Goal: Task Accomplishment & Management: Complete application form

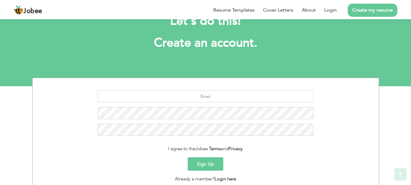
scroll to position [68, 0]
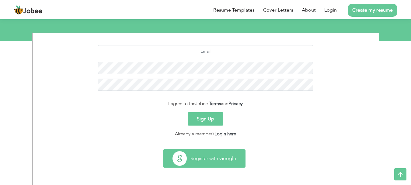
click at [202, 159] on button "Register with Google" at bounding box center [204, 158] width 82 height 18
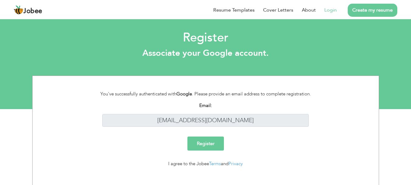
scroll to position [7, 0]
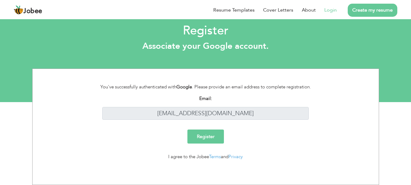
click at [217, 141] on input "Register" at bounding box center [206, 136] width 37 height 14
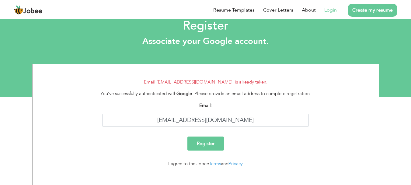
scroll to position [19, 0]
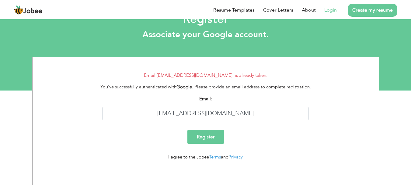
click at [367, 10] on link "Create my resume" at bounding box center [373, 10] width 50 height 13
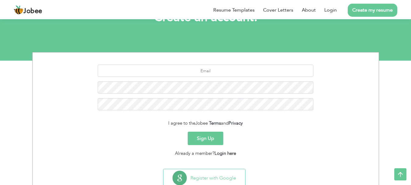
scroll to position [37, 0]
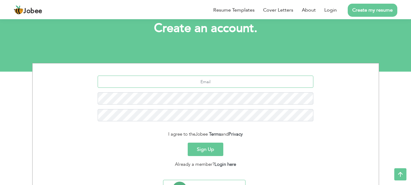
click at [217, 81] on input "text" at bounding box center [206, 81] width 216 height 12
type input "shahrukhkhanzxx@gmail.com"
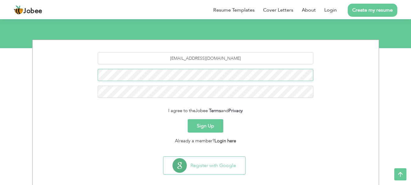
scroll to position [68, 0]
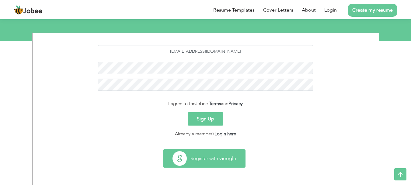
click at [198, 155] on button "Register with Google" at bounding box center [204, 158] width 82 height 18
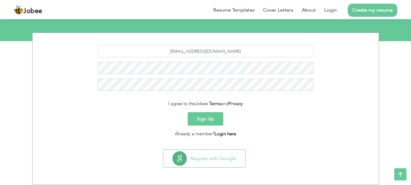
scroll to position [68, 0]
click at [219, 133] on link "Login here" at bounding box center [226, 134] width 22 height 6
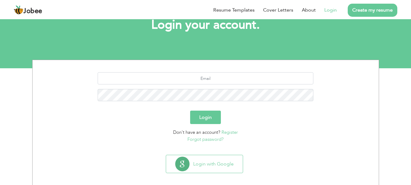
scroll to position [46, 0]
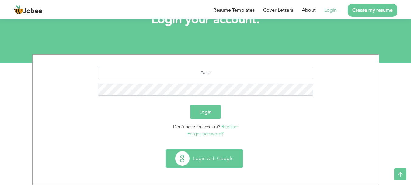
click at [207, 159] on button "Login with Google" at bounding box center [204, 158] width 77 height 18
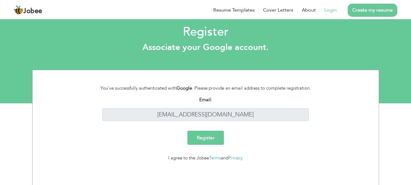
scroll to position [7, 0]
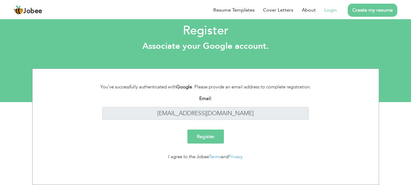
click at [209, 139] on input "Register" at bounding box center [206, 136] width 37 height 14
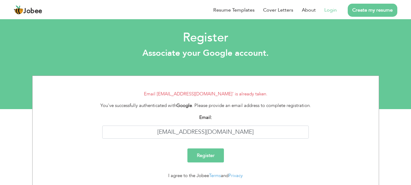
scroll to position [19, 0]
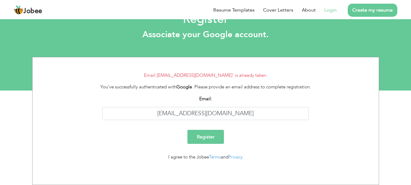
click at [202, 90] on div "You've successfully authenticated with Google . Please provide an email address…" at bounding box center [205, 86] width 225 height 7
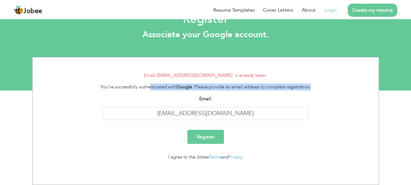
click at [202, 90] on div "You've successfully authenticated with Google . Please provide an email address…" at bounding box center [205, 86] width 225 height 7
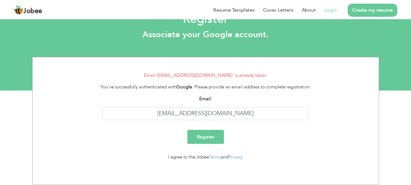
click at [202, 96] on strong "Email:" at bounding box center [205, 99] width 13 height 6
click at [330, 9] on link "Login" at bounding box center [330, 9] width 12 height 7
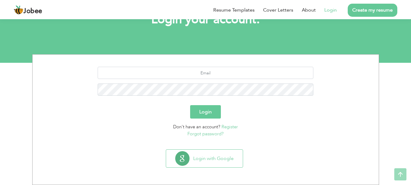
scroll to position [46, 0]
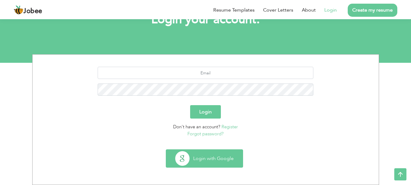
click at [206, 159] on button "Login with Google" at bounding box center [204, 158] width 77 height 18
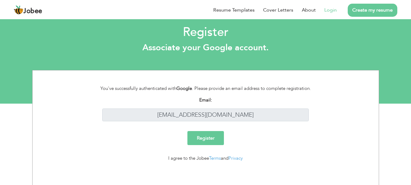
scroll to position [7, 0]
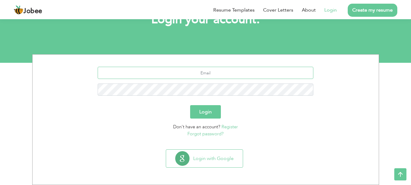
click at [213, 75] on input "text" at bounding box center [206, 73] width 216 height 12
type input "[EMAIL_ADDRESS][DOMAIN_NAME]"
click at [203, 134] on link "Forgot password?" at bounding box center [206, 134] width 36 height 6
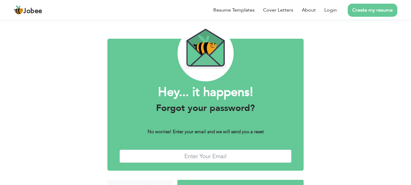
scroll to position [34, 0]
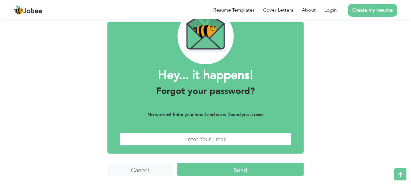
click at [213, 144] on input "text" at bounding box center [206, 138] width 172 height 13
type input "shahrukhkhanzxx@gmail.com"
click at [234, 170] on input "Send" at bounding box center [240, 169] width 126 height 13
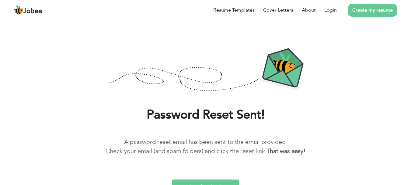
scroll to position [22, 0]
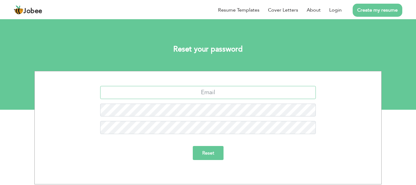
click at [208, 95] on input "text" at bounding box center [208, 92] width 216 height 13
type input "[EMAIL_ADDRESS][DOMAIN_NAME]"
click at [213, 149] on input "Reset" at bounding box center [208, 153] width 31 height 14
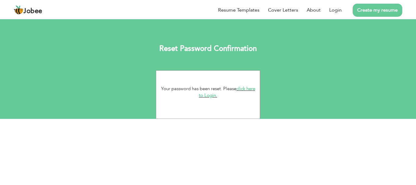
click at [246, 90] on link "click here to Login." at bounding box center [227, 92] width 56 height 13
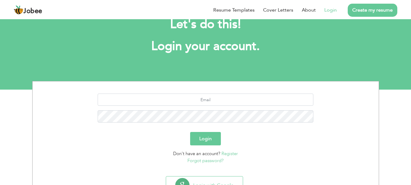
scroll to position [30, 0]
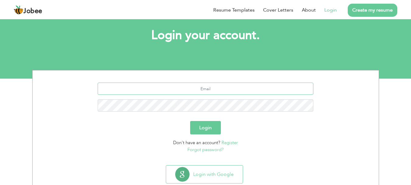
click at [223, 91] on input "text" at bounding box center [206, 88] width 216 height 12
type input "[EMAIL_ADDRESS][DOMAIN_NAME]"
click at [190, 121] on button "Login" at bounding box center [205, 127] width 31 height 13
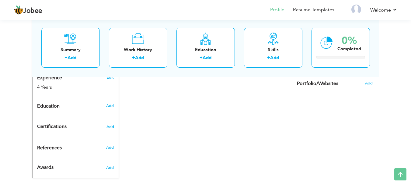
scroll to position [244, 0]
click at [311, 11] on link "Resume Templates" at bounding box center [313, 9] width 41 height 7
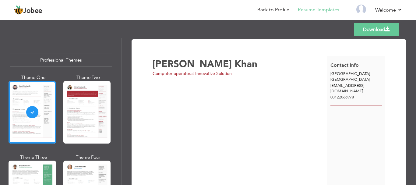
click at [83, 118] on div at bounding box center [86, 112] width 47 height 62
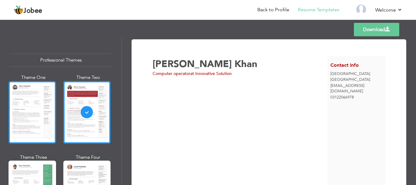
click at [18, 121] on div at bounding box center [32, 112] width 47 height 62
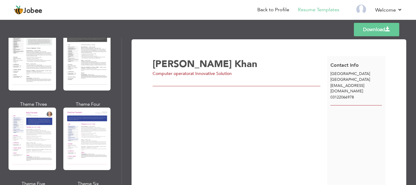
scroll to position [729, 0]
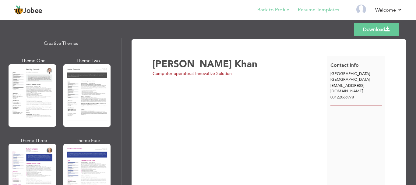
click at [257, 7] on li "Back to Profile" at bounding box center [269, 10] width 40 height 16
click at [261, 10] on link "Back to Profile" at bounding box center [273, 9] width 32 height 7
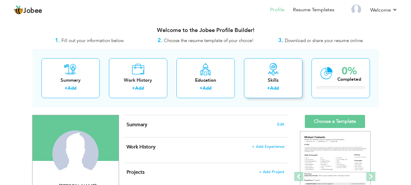
click at [279, 86] on link "Add" at bounding box center [274, 88] width 9 height 6
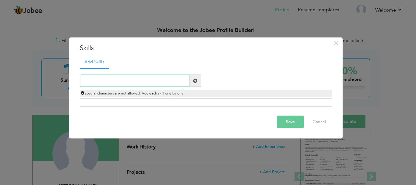
click at [165, 83] on input "text" at bounding box center [135, 81] width 110 height 12
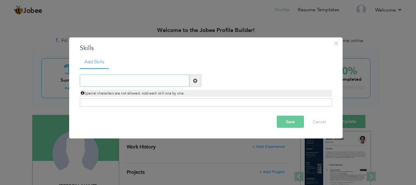
click at [158, 82] on input "text" at bounding box center [135, 81] width 110 height 12
click at [335, 41] on span "×" at bounding box center [335, 42] width 5 height 11
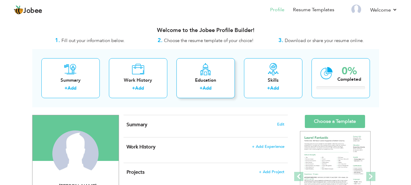
click at [200, 84] on div "Education + Add" at bounding box center [206, 78] width 58 height 40
radio input "true"
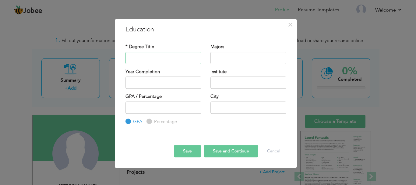
click at [159, 58] on input "text" at bounding box center [163, 58] width 76 height 12
click at [230, 53] on input "text" at bounding box center [248, 58] width 76 height 12
type input "2025"
click at [167, 81] on input "2025" at bounding box center [163, 82] width 76 height 12
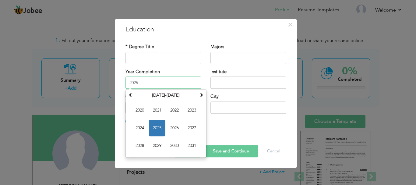
click at [167, 81] on input "2025" at bounding box center [163, 82] width 76 height 12
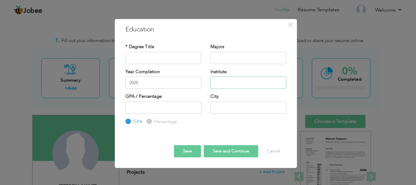
click at [268, 78] on input "text" at bounding box center [248, 82] width 76 height 12
click at [216, 111] on input "text" at bounding box center [248, 107] width 76 height 12
click at [293, 23] on span "×" at bounding box center [290, 24] width 5 height 11
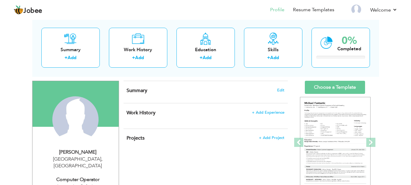
scroll to position [91, 0]
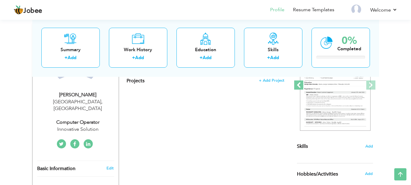
click at [296, 86] on span at bounding box center [298, 84] width 9 height 9
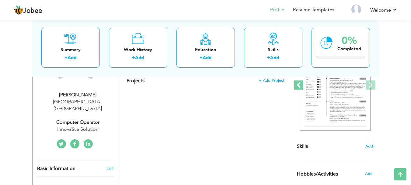
click at [296, 86] on span at bounding box center [298, 84] width 9 height 9
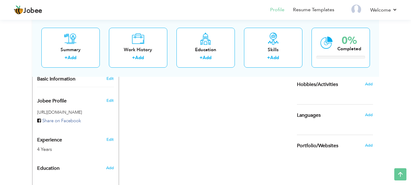
scroll to position [183, 0]
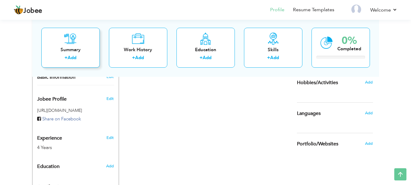
click at [78, 56] on div "+ Add" at bounding box center [70, 58] width 49 height 8
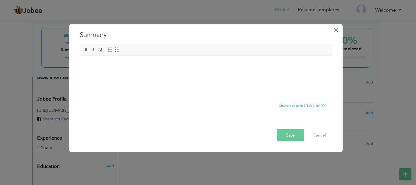
click at [336, 30] on span "×" at bounding box center [335, 29] width 5 height 11
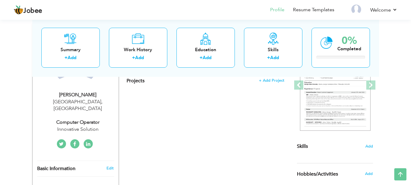
scroll to position [0, 0]
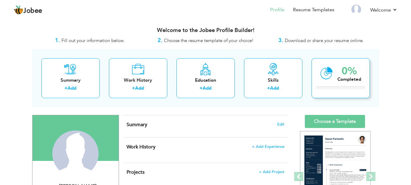
click at [328, 72] on icon at bounding box center [327, 73] width 12 height 20
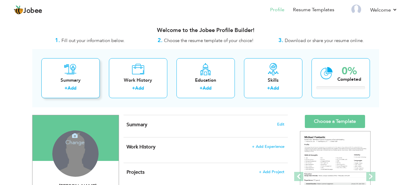
click at [86, 87] on div "+ Add" at bounding box center [70, 89] width 49 height 8
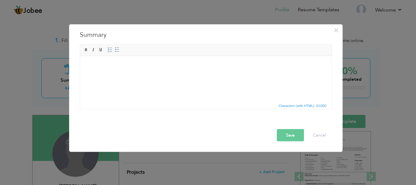
drag, startPoint x: 298, startPoint y: 139, endPoint x: 298, endPoint y: 142, distance: 4.0
click at [298, 139] on button "Save" at bounding box center [290, 135] width 27 height 12
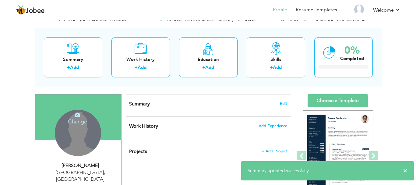
scroll to position [30, 0]
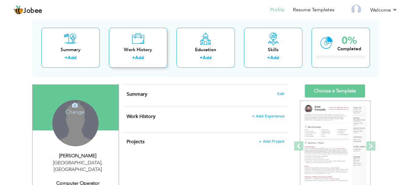
click at [139, 58] on link "Add" at bounding box center [139, 57] width 9 height 6
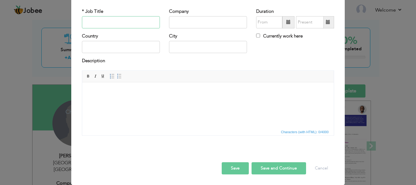
scroll to position [3, 0]
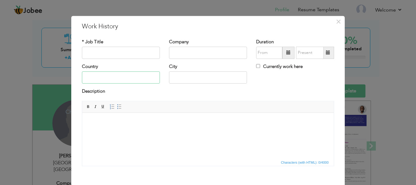
click at [131, 74] on input "text" at bounding box center [121, 78] width 78 height 12
click at [148, 76] on input "[GEOGRAPHIC_DATA]" at bounding box center [121, 78] width 78 height 12
type input "[GEOGRAPHIC_DATA]"
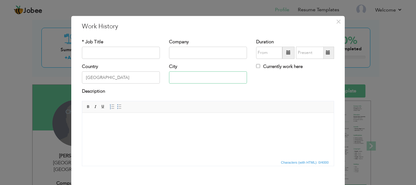
type input "C"
type input "[GEOGRAPHIC_DATA]"
click at [194, 52] on input "text" at bounding box center [208, 53] width 78 height 12
click at [256, 66] on input "Currently work here" at bounding box center [258, 66] width 4 height 4
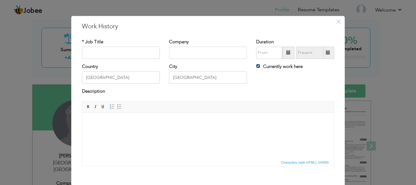
click at [256, 66] on input "Currently work here" at bounding box center [258, 66] width 4 height 4
checkbox input "false"
click at [181, 53] on input "text" at bounding box center [208, 53] width 78 height 12
type input "Tech-zone360"
click at [138, 47] on input "text" at bounding box center [121, 53] width 78 height 12
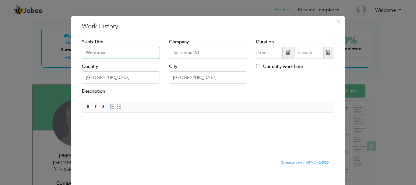
type input "Wordpre"
type input "CMS Team Lead"
type input "08/2025"
click at [267, 51] on input "08/2025" at bounding box center [269, 53] width 26 height 12
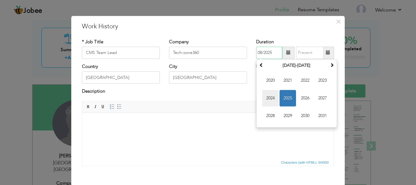
click at [271, 94] on span "2024" at bounding box center [270, 98] width 16 height 16
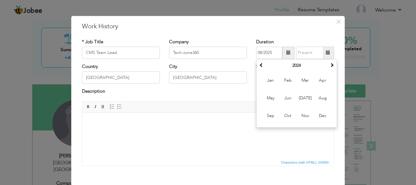
click at [248, 53] on div "Company Tech-zone360" at bounding box center [207, 51] width 87 height 25
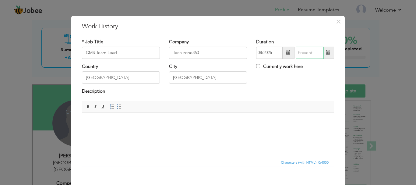
type input "08/2025"
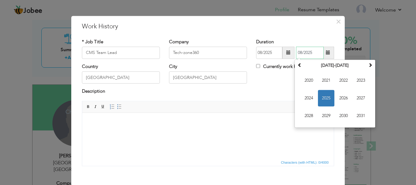
click at [303, 51] on input "08/2025" at bounding box center [310, 53] width 28 height 12
click at [272, 88] on div "Description" at bounding box center [208, 92] width 252 height 8
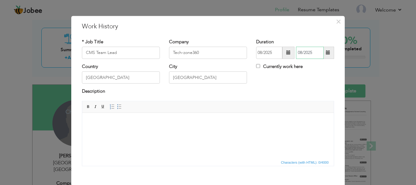
click at [310, 51] on input "08/2025" at bounding box center [310, 53] width 28 height 12
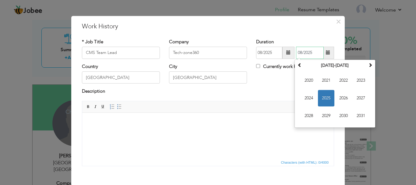
click at [310, 51] on input "08/2025" at bounding box center [310, 53] width 28 height 12
click at [271, 85] on div "Country Pakistan City Karachi Currently work here" at bounding box center [207, 75] width 261 height 25
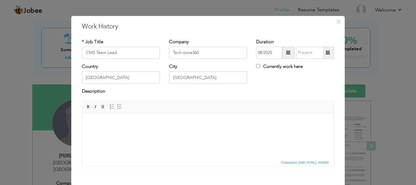
click at [295, 37] on div "* Job Title CMS Team Lead Company Tech-zone360 Duration 08/2025" at bounding box center [207, 104] width 261 height 141
click at [303, 50] on input "08/2025" at bounding box center [310, 53] width 28 height 12
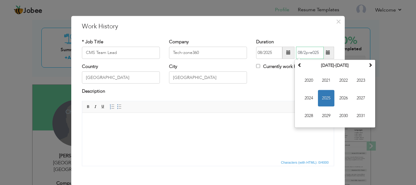
type input "08/2pres025"
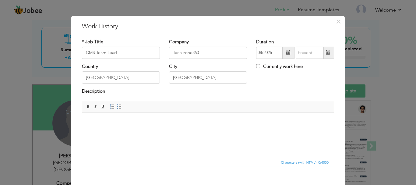
click at [263, 86] on div "Country Pakistan City Karachi Currently work here" at bounding box center [207, 75] width 261 height 25
click at [264, 54] on input "08/2025" at bounding box center [269, 53] width 26 height 12
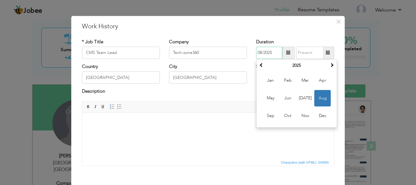
click at [260, 54] on input "08/2025" at bounding box center [269, 53] width 26 height 12
click at [267, 53] on input "08/2025" at bounding box center [269, 53] width 26 height 12
click at [272, 53] on input "08/2025" at bounding box center [269, 53] width 26 height 12
type input "08/2024"
type input "08/2025"
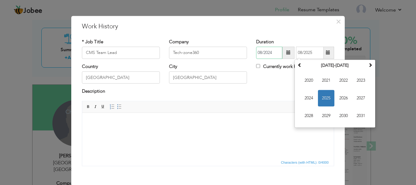
click at [266, 50] on input "08/2024" at bounding box center [269, 53] width 26 height 12
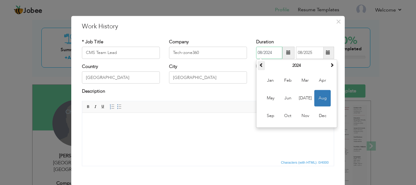
click at [259, 65] on span at bounding box center [261, 65] width 4 height 4
click at [328, 64] on th at bounding box center [331, 65] width 7 height 9
click at [307, 80] on span "Mar" at bounding box center [305, 80] width 16 height 16
type input "03/2024"
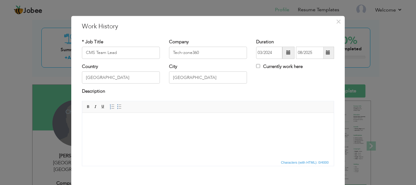
click at [266, 103] on span "Editor toolbars Basic Styles Bold Italic Underline Paragraph Insert/Remove Numb…" at bounding box center [207, 107] width 251 height 12
click at [304, 55] on input "08/2025" at bounding box center [310, 53] width 28 height 12
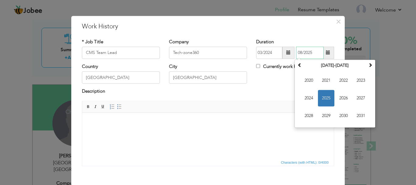
click at [304, 55] on input "08/2025" at bounding box center [310, 53] width 28 height 12
click at [249, 88] on div "Description" at bounding box center [208, 92] width 252 height 8
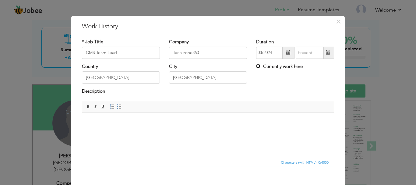
click at [256, 65] on input "Currently work here" at bounding box center [258, 66] width 4 height 4
checkbox input "true"
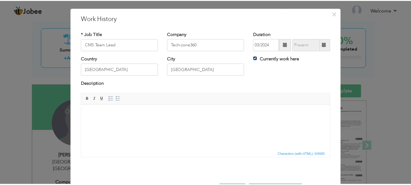
scroll to position [33, 0]
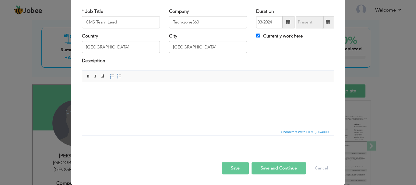
click at [232, 168] on button "Save" at bounding box center [235, 168] width 27 height 12
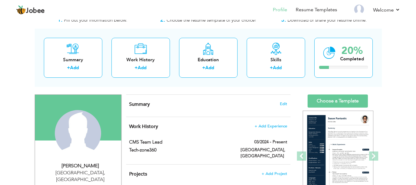
scroll to position [30, 0]
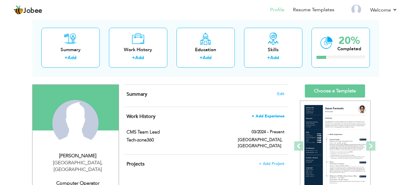
click at [264, 115] on span "+ Add Experience" at bounding box center [268, 116] width 33 height 4
checkbox input "false"
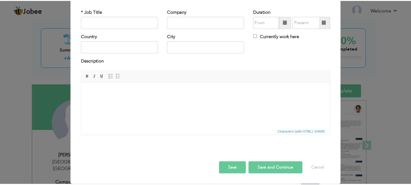
scroll to position [0, 0]
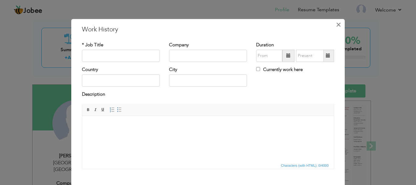
click at [336, 26] on span "×" at bounding box center [338, 24] width 5 height 11
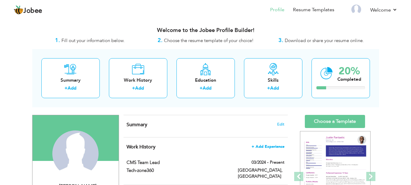
click at [268, 146] on span "+ Add Experience" at bounding box center [268, 146] width 33 height 4
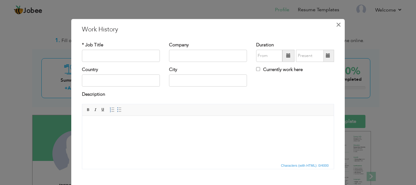
click at [336, 26] on span "×" at bounding box center [338, 24] width 5 height 11
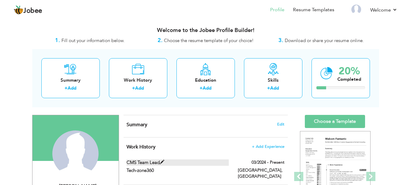
click at [160, 161] on span at bounding box center [162, 162] width 5 height 5
type input "CMS Team Lead"
type input "Tech-zone360"
type input "03/2024"
type input "[GEOGRAPHIC_DATA]"
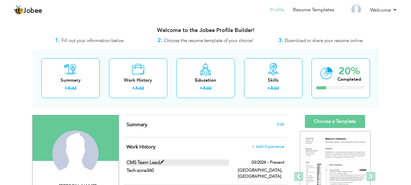
type input "[GEOGRAPHIC_DATA]"
checkbox input "true"
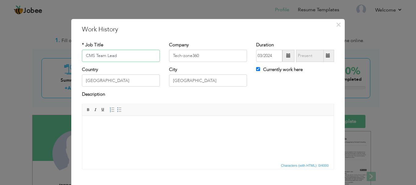
click at [125, 57] on input "CMS Team Lead" at bounding box center [121, 56] width 78 height 12
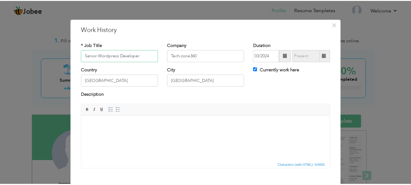
scroll to position [30, 0]
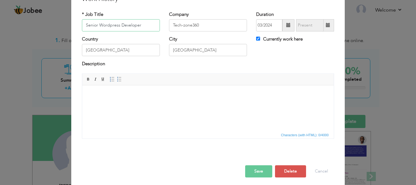
type input "Senior Wordpress Developer"
click at [263, 173] on button "Save" at bounding box center [258, 171] width 27 height 12
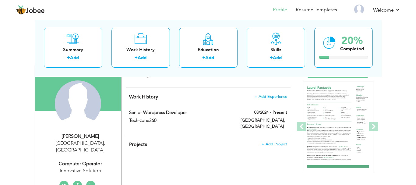
scroll to position [61, 0]
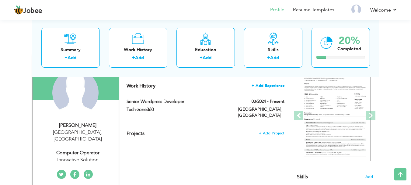
click at [279, 86] on span "+ Add Experience" at bounding box center [268, 85] width 33 height 4
checkbox input "false"
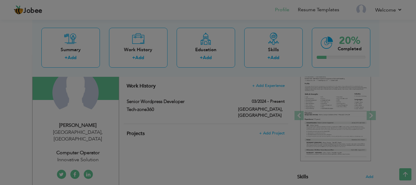
scroll to position [0, 0]
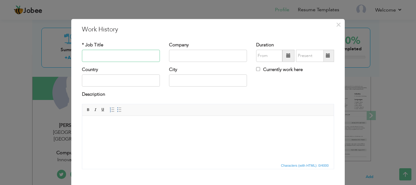
click at [123, 53] on input "text" at bounding box center [121, 56] width 78 height 12
type input "Senior Wordpress Developer"
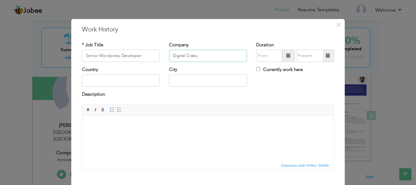
type input "Digital Crabs"
click at [260, 52] on input "text" at bounding box center [269, 56] width 26 height 12
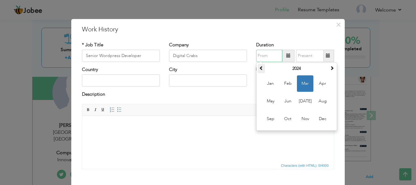
click at [260, 67] on span at bounding box center [261, 68] width 4 height 4
drag, startPoint x: 300, startPoint y: 119, endPoint x: 211, endPoint y: 2, distance: 147.9
click at [300, 119] on span "Nov" at bounding box center [305, 118] width 16 height 16
type input "11/2023"
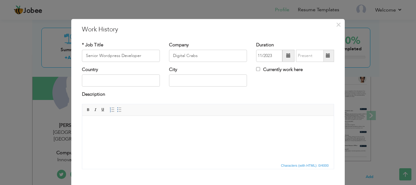
click at [326, 58] on span at bounding box center [328, 56] width 4 height 4
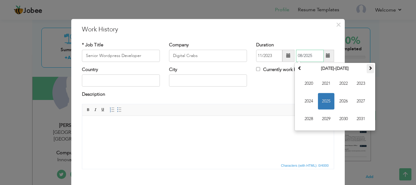
click at [369, 68] on span at bounding box center [370, 68] width 4 height 4
click at [297, 69] on span at bounding box center [299, 68] width 4 height 4
click at [307, 100] on span "2024" at bounding box center [308, 101] width 16 height 16
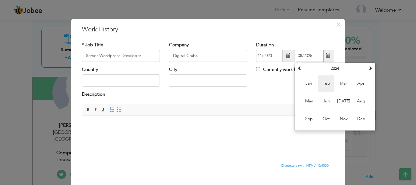
click at [323, 83] on span "Feb" at bounding box center [326, 83] width 16 height 16
type input "02/2024"
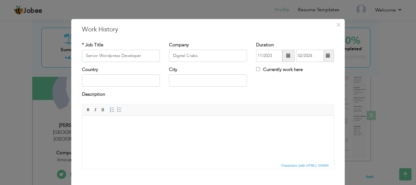
click at [294, 84] on div "Country City Currently work here" at bounding box center [207, 78] width 261 height 25
click at [120, 83] on input "text" at bounding box center [121, 81] width 78 height 12
type input "[GEOGRAPHIC_DATA]"
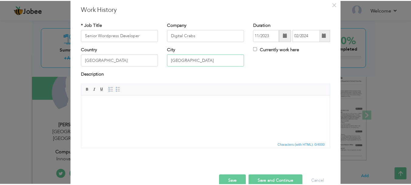
scroll to position [30, 0]
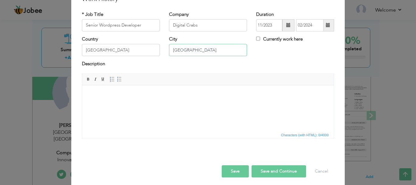
type input "[GEOGRAPHIC_DATA]"
click at [237, 170] on button "Save" at bounding box center [235, 171] width 27 height 12
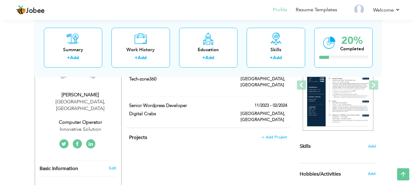
scroll to position [61, 0]
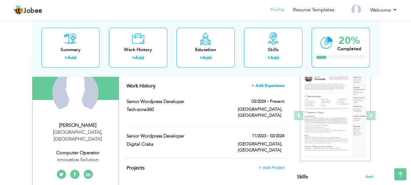
click at [268, 84] on span "+ Add Experience" at bounding box center [268, 85] width 33 height 4
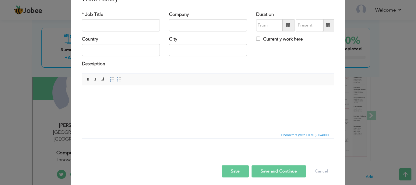
scroll to position [0, 0]
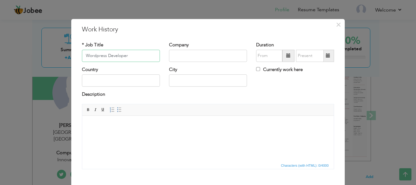
type input "Wordpress Developer"
type input "Qtech"
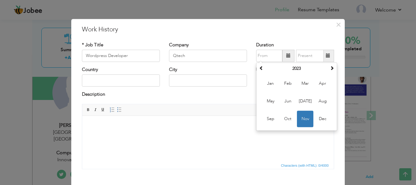
click at [116, 89] on div "Country" at bounding box center [120, 78] width 87 height 25
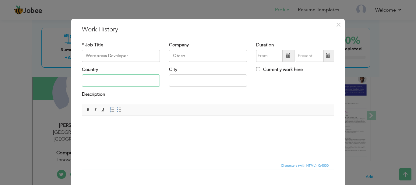
click at [121, 83] on input "text" at bounding box center [121, 81] width 78 height 12
type input "[GEOGRAPHIC_DATA]"
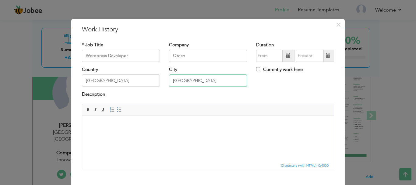
type input "[GEOGRAPHIC_DATA]"
click at [279, 58] on input "text" at bounding box center [269, 56] width 26 height 12
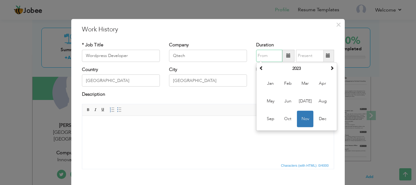
click at [303, 119] on span "Nov" at bounding box center [305, 118] width 16 height 16
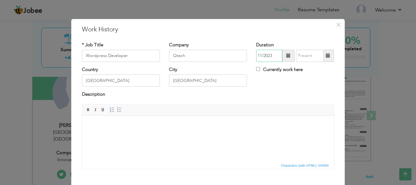
click at [272, 53] on input "11/2023" at bounding box center [269, 56] width 26 height 12
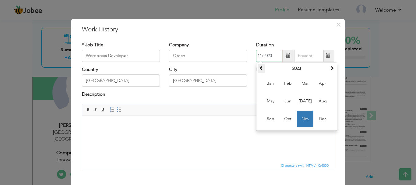
click at [259, 68] on span at bounding box center [261, 68] width 4 height 4
drag, startPoint x: 302, startPoint y: 118, endPoint x: 225, endPoint y: 8, distance: 134.3
click at [302, 118] on span "Nov" at bounding box center [305, 118] width 16 height 16
type input "11/2022"
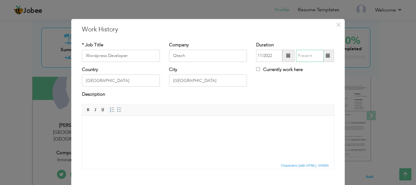
click at [302, 54] on input "text" at bounding box center [310, 56] width 28 height 12
click at [302, 55] on input "text" at bounding box center [310, 56] width 28 height 12
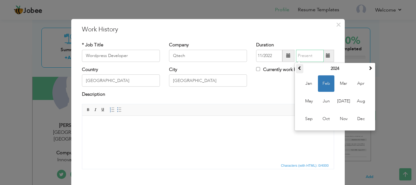
click at [298, 69] on span at bounding box center [299, 68] width 4 height 4
click at [330, 118] on span "Oct" at bounding box center [326, 118] width 16 height 16
type input "10/2023"
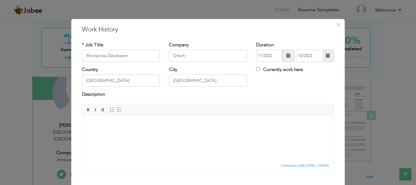
click at [289, 110] on span "Editor toolbars Basic Styles Bold Italic Underline Paragraph Insert/Remove Numb…" at bounding box center [207, 110] width 251 height 12
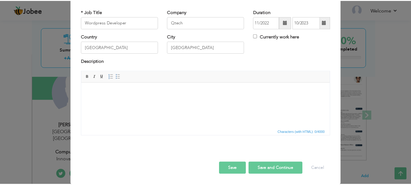
scroll to position [33, 0]
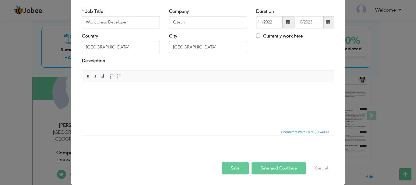
click at [241, 165] on button "Save" at bounding box center [235, 168] width 27 height 12
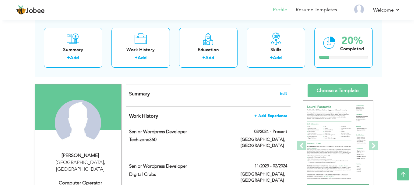
scroll to position [30, 0]
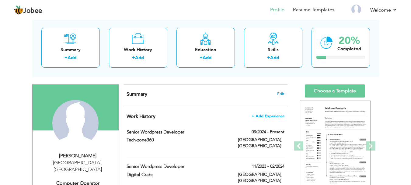
click at [262, 115] on span "+ Add Experience" at bounding box center [268, 116] width 33 height 4
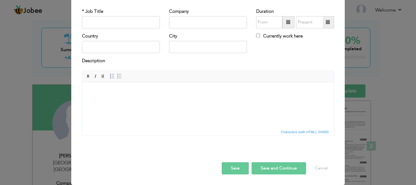
scroll to position [0, 0]
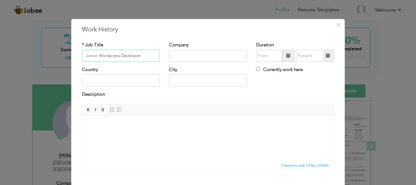
type input "Junior Wordpress Developer"
click at [183, 59] on input "text" at bounding box center [208, 56] width 78 height 12
paste input "Solutions"
click at [180, 55] on input "SaazSolutions" at bounding box center [208, 56] width 78 height 12
type input "Saaz Solutions"
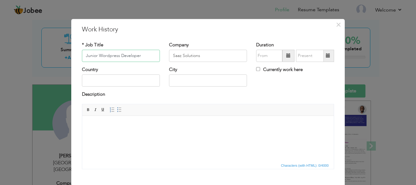
click at [98, 55] on input "Junior Wordpress Developer" at bounding box center [121, 56] width 78 height 12
type input "Wordpress Developer"
click at [129, 79] on input "text" at bounding box center [121, 81] width 78 height 12
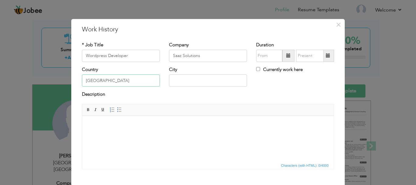
type input "[GEOGRAPHIC_DATA]"
click at [271, 59] on input "text" at bounding box center [269, 56] width 26 height 12
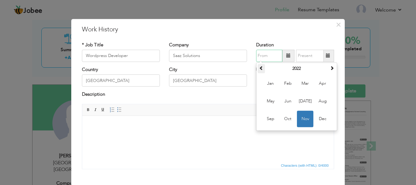
click at [259, 67] on span at bounding box center [261, 68] width 4 height 4
click at [324, 120] on span "Dec" at bounding box center [322, 118] width 16 height 16
type input "12/2021"
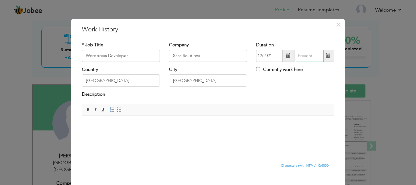
click at [310, 58] on input "text" at bounding box center [310, 56] width 28 height 12
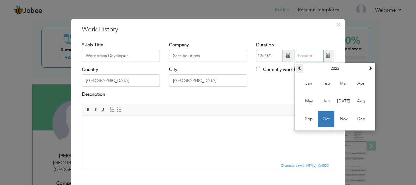
click at [299, 70] on th at bounding box center [299, 68] width 7 height 9
click at [339, 103] on span "Jul" at bounding box center [343, 101] width 16 height 16
type input "07/2022"
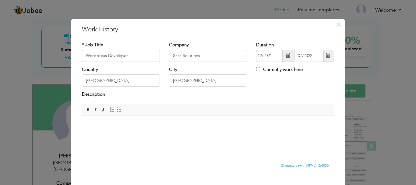
click at [265, 110] on span "Editor toolbars Basic Styles Bold Italic Underline Paragraph Insert/Remove Numb…" at bounding box center [207, 110] width 251 height 12
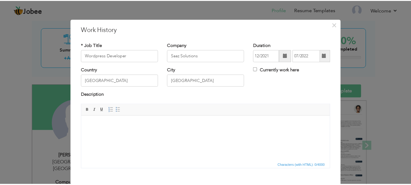
scroll to position [33, 0]
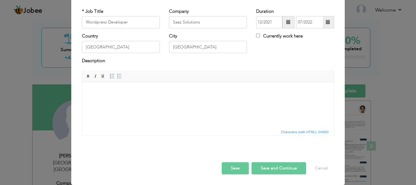
click at [233, 169] on button "Save" at bounding box center [235, 168] width 27 height 12
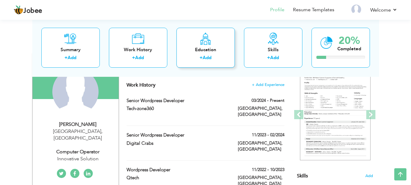
scroll to position [61, 0]
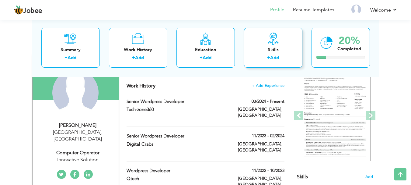
click at [278, 56] on link "Add" at bounding box center [274, 57] width 9 height 6
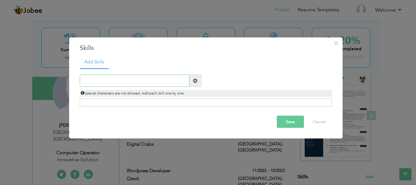
click at [177, 79] on input "text" at bounding box center [135, 81] width 110 height 12
click at [335, 42] on span "×" at bounding box center [335, 42] width 5 height 11
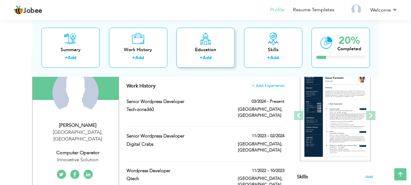
click at [190, 47] on div "Education" at bounding box center [205, 49] width 49 height 6
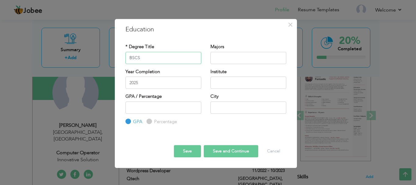
type input "BSCS"
type input "Computer Science"
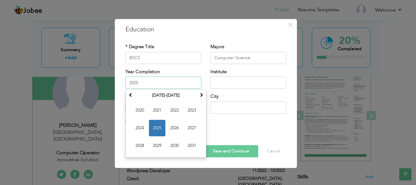
click at [164, 84] on input "2025" at bounding box center [163, 82] width 76 height 12
click at [195, 128] on span "2027" at bounding box center [192, 128] width 16 height 16
type input "2027"
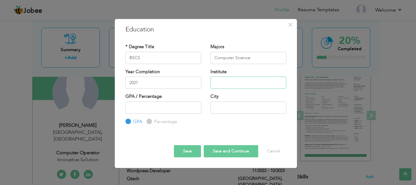
click at [246, 80] on input "text" at bounding box center [248, 82] width 76 height 12
type input "Virtual University"
click at [245, 103] on input "text" at bounding box center [248, 107] width 76 height 12
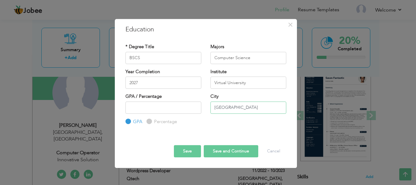
type input "[GEOGRAPHIC_DATA]"
click at [176, 104] on input "number" at bounding box center [163, 107] width 76 height 12
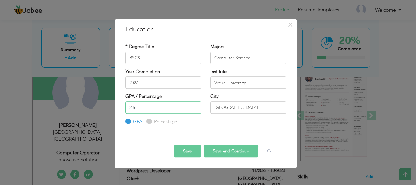
type input "2.5"
click at [173, 93] on div "Year Completion 2027" at bounding box center [163, 80] width 85 height 25
click at [149, 123] on input "Percentage" at bounding box center [148, 121] width 4 height 4
radio input "true"
click at [128, 122] on input "GPA" at bounding box center [127, 121] width 4 height 4
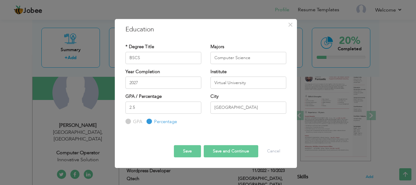
radio input "true"
click at [163, 110] on input "2.5" at bounding box center [163, 107] width 76 height 12
click at [243, 84] on input "Virtual University" at bounding box center [248, 82] width 76 height 12
click at [258, 83] on input "Virtual University" at bounding box center [248, 82] width 76 height 12
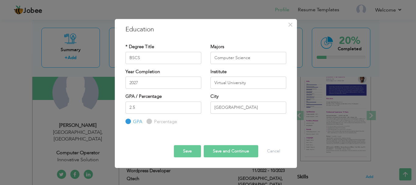
click at [190, 149] on button "Save" at bounding box center [187, 151] width 27 height 12
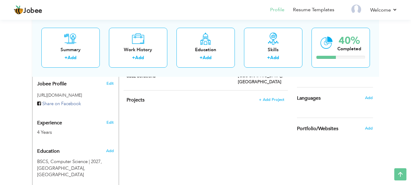
scroll to position [213, 0]
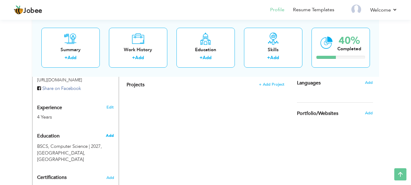
click at [112, 133] on span "Add" at bounding box center [110, 135] width 8 height 5
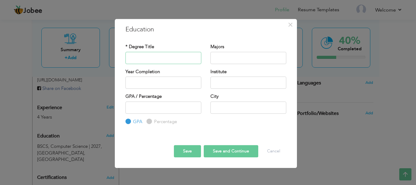
click at [179, 57] on input "text" at bounding box center [163, 58] width 76 height 12
paste input "Intermediate (Completed)"
type input "Intermediate (Completed)"
click at [222, 55] on input "text" at bounding box center [248, 58] width 76 height 12
paste input "pre engineering"
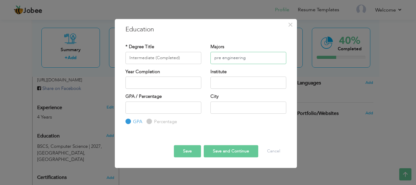
click at [216, 58] on input "pre engineering" at bounding box center [248, 58] width 76 height 12
type input "Pre Engineering"
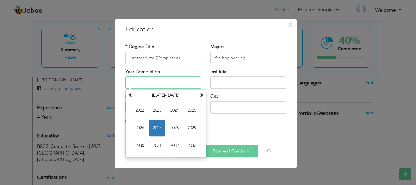
drag, startPoint x: 162, startPoint y: 80, endPoint x: 167, endPoint y: 80, distance: 4.6
click at [163, 80] on input "text" at bounding box center [163, 82] width 76 height 12
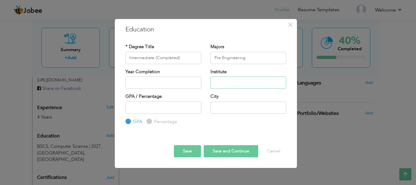
click at [227, 80] on input "text" at bounding box center [248, 82] width 76 height 12
click at [223, 82] on input "GBBS College" at bounding box center [248, 82] width 76 height 12
click at [171, 85] on input "text" at bounding box center [163, 82] width 76 height 12
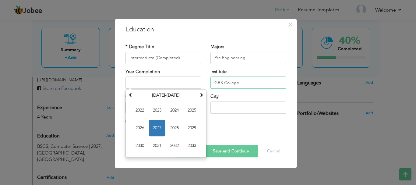
click at [222, 82] on input "GBS College" at bounding box center [248, 82] width 76 height 12
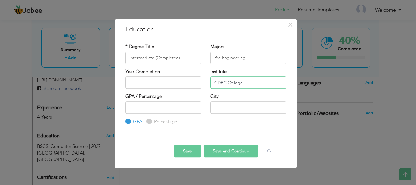
type input "GDBC College"
click at [149, 120] on input "Percentage" at bounding box center [148, 121] width 4 height 4
radio input "true"
click at [154, 107] on input "number" at bounding box center [163, 107] width 76 height 12
click at [244, 106] on input "text" at bounding box center [248, 107] width 76 height 12
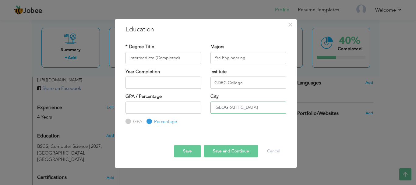
type input "[GEOGRAPHIC_DATA]"
click at [129, 121] on input "GPA" at bounding box center [127, 121] width 4 height 4
radio input "true"
click at [193, 151] on button "Save" at bounding box center [187, 151] width 27 height 12
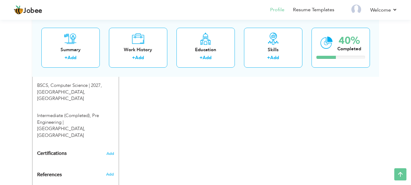
scroll to position [244, 0]
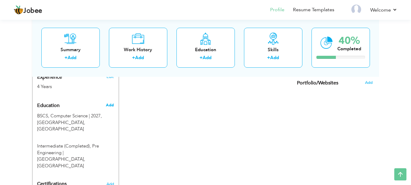
click at [112, 102] on span "Add" at bounding box center [110, 104] width 8 height 5
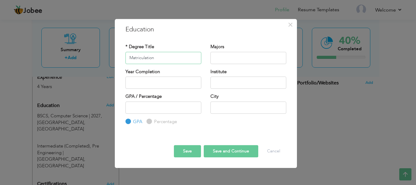
type input "Matriculation"
type input "Computer Science"
click at [194, 93] on div "GPA / Percentage GPA Percentage" at bounding box center [163, 97] width 76 height 8
click at [264, 78] on input "text" at bounding box center [248, 82] width 76 height 12
type input "Gulberg School"
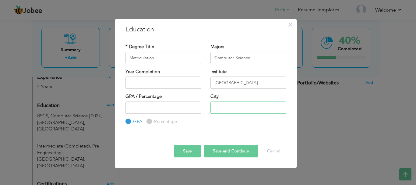
click at [228, 106] on input "text" at bounding box center [248, 107] width 76 height 12
type input "[GEOGRAPHIC_DATA]"
click at [249, 126] on div "* Degree Title Matriculation Majors Computer Science Year Completion Institute …" at bounding box center [206, 84] width 170 height 91
click at [191, 149] on button "Save" at bounding box center [187, 151] width 27 height 12
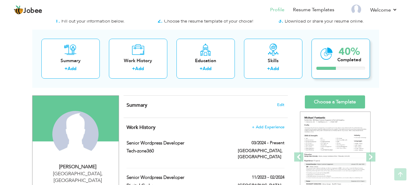
scroll to position [0, 0]
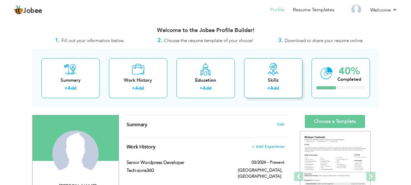
click at [280, 83] on div "Skills" at bounding box center [273, 80] width 49 height 6
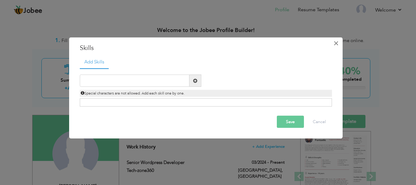
click at [335, 41] on span "×" at bounding box center [335, 42] width 5 height 11
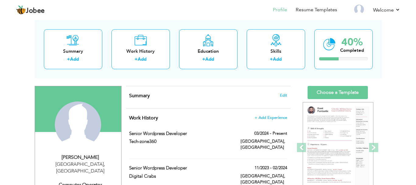
scroll to position [30, 0]
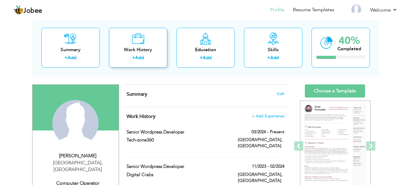
click at [141, 55] on link "Add" at bounding box center [139, 57] width 9 height 6
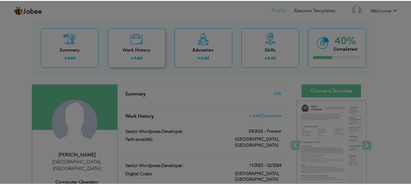
scroll to position [0, 0]
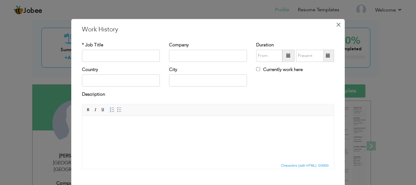
click at [337, 25] on span "×" at bounding box center [338, 24] width 5 height 11
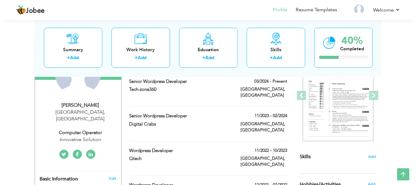
scroll to position [91, 0]
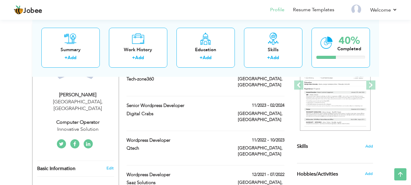
click at [86, 119] on div "Computer operator" at bounding box center [78, 122] width 82 height 7
type input "Shahrukh"
type input "Khan"
type input "03122066978"
select select "number:166"
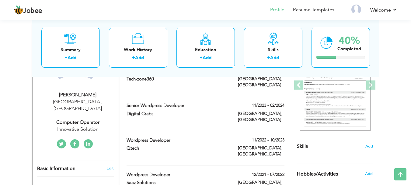
type input "[GEOGRAPHIC_DATA]"
select select "number:6"
type input "Innovative Solution"
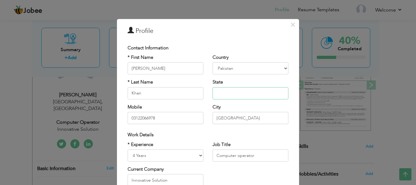
click at [223, 90] on input "text" at bounding box center [250, 93] width 76 height 12
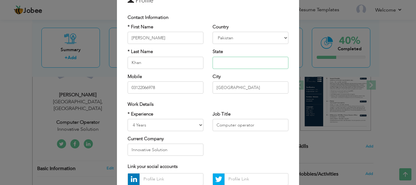
scroll to position [61, 0]
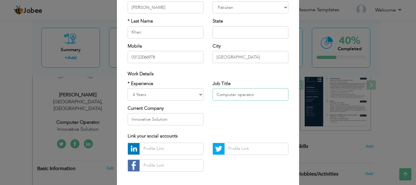
click at [226, 94] on input "Computer operator" at bounding box center [250, 94] width 76 height 12
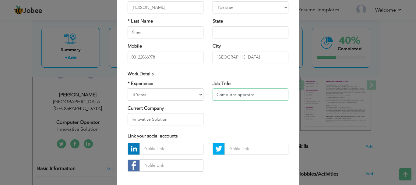
click at [253, 95] on input "Computer operator" at bounding box center [250, 94] width 76 height 12
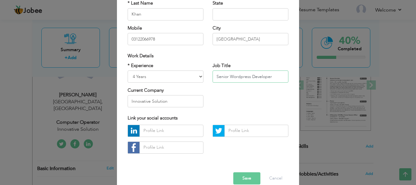
scroll to position [89, 0]
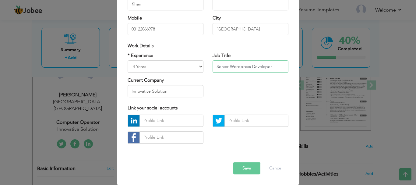
type input "Senior Wordpress Developer"
click at [170, 91] on input "Innovative Solution" at bounding box center [166, 91] width 76 height 12
type input "Tech-zone360"
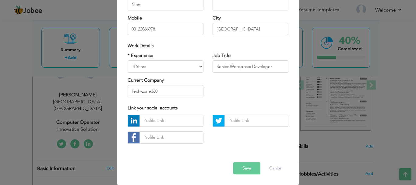
click at [244, 166] on button "Save" at bounding box center [246, 168] width 27 height 12
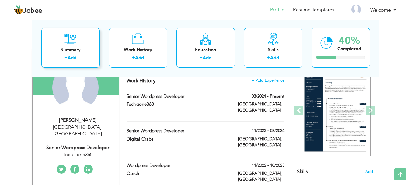
scroll to position [0, 0]
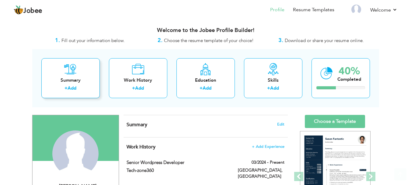
click at [69, 70] on icon at bounding box center [70, 69] width 12 height 12
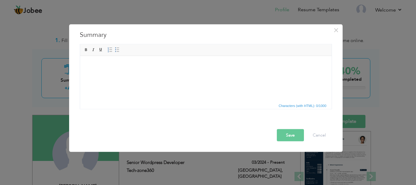
click at [157, 74] on html at bounding box center [205, 65] width 251 height 19
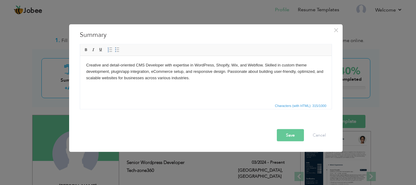
click at [296, 135] on button "Save" at bounding box center [290, 135] width 27 height 12
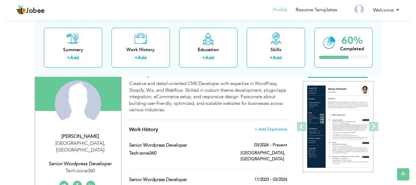
scroll to position [30, 0]
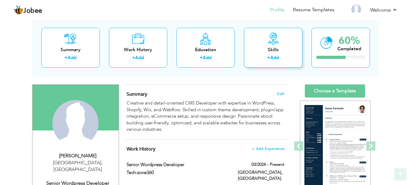
click at [271, 54] on link "Add" at bounding box center [274, 57] width 9 height 6
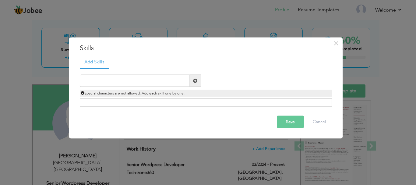
click at [123, 99] on div "Click on , to mark skill as primary." at bounding box center [206, 102] width 252 height 8
click at [123, 102] on div "Click on , to mark skill as primary." at bounding box center [206, 102] width 252 height 8
click at [122, 105] on div "Click on , to mark skill as primary." at bounding box center [206, 102] width 252 height 8
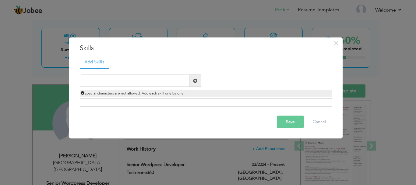
click at [196, 79] on span at bounding box center [195, 80] width 4 height 4
click at [195, 81] on span at bounding box center [195, 80] width 4 height 4
click at [177, 81] on input "text" at bounding box center [135, 81] width 110 height 12
type input "s"
click at [196, 80] on span at bounding box center [195, 80] width 4 height 4
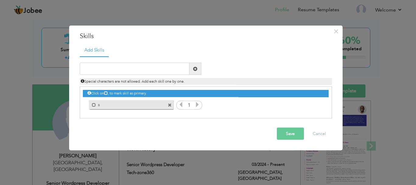
click at [97, 103] on label "s" at bounding box center [126, 104] width 61 height 8
click at [98, 104] on label "s" at bounding box center [127, 104] width 61 height 8
click at [136, 104] on label "s" at bounding box center [126, 104] width 61 height 8
click at [136, 104] on label "s" at bounding box center [127, 104] width 61 height 8
click at [122, 101] on label "s" at bounding box center [126, 104] width 61 height 8
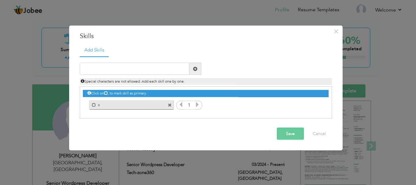
click at [122, 101] on label "s" at bounding box center [126, 104] width 61 height 8
click at [120, 103] on label "s" at bounding box center [126, 104] width 61 height 8
click at [124, 70] on input "text" at bounding box center [135, 69] width 110 height 12
type input "dasd"
click at [195, 68] on span at bounding box center [195, 68] width 4 height 4
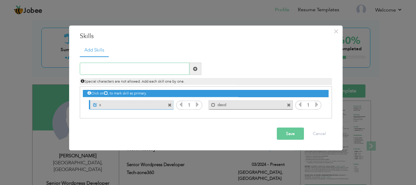
click at [151, 70] on input "text" at bounding box center [135, 69] width 110 height 12
type input "dasda"
click at [195, 68] on span at bounding box center [195, 68] width 4 height 4
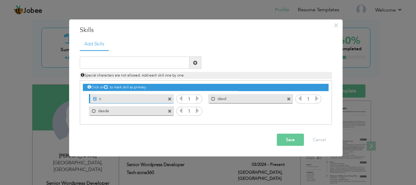
click at [197, 100] on icon at bounding box center [197, 98] width 5 height 5
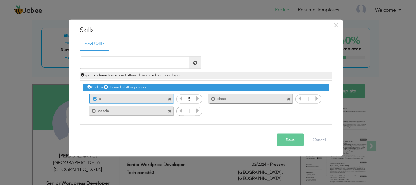
click at [197, 100] on icon at bounding box center [197, 98] width 5 height 5
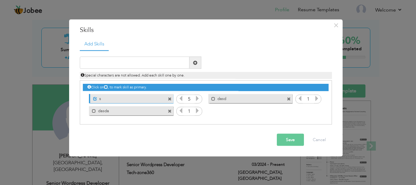
click at [197, 100] on icon at bounding box center [197, 98] width 5 height 5
click at [181, 98] on icon at bounding box center [180, 98] width 5 height 5
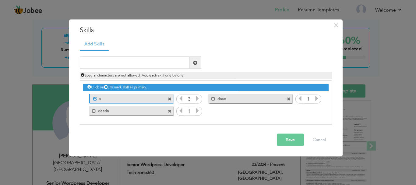
click at [181, 98] on icon at bounding box center [180, 98] width 5 height 5
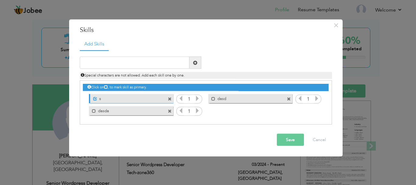
click at [181, 98] on icon at bounding box center [180, 98] width 5 height 5
click at [289, 99] on span at bounding box center [289, 99] width 4 height 4
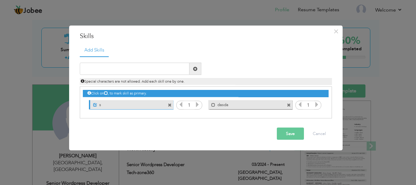
click at [289, 99] on div "Mark as primary skill. dasda" at bounding box center [248, 104] width 93 height 12
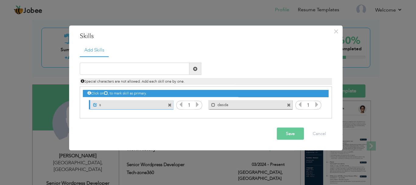
click at [289, 101] on span at bounding box center [289, 103] width 5 height 6
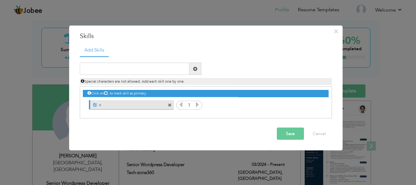
click at [289, 104] on div "Click on , to mark skill as primary. Unmark as primary skill. s 1 dasd 1 dasda 1" at bounding box center [205, 99] width 245 height 24
click at [163, 103] on div "Unmark as primary skill. s" at bounding box center [131, 104] width 84 height 9
click at [167, 104] on div "Unmark as primary skill. s" at bounding box center [131, 104] width 84 height 9
click at [168, 105] on span at bounding box center [170, 105] width 4 height 4
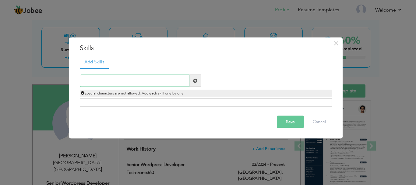
click at [149, 82] on input "text" at bounding box center [135, 81] width 110 height 12
paste input "WordPress Setup & Customization"
type input "WordPress Setup & Customization"
click at [192, 82] on span at bounding box center [195, 81] width 12 height 12
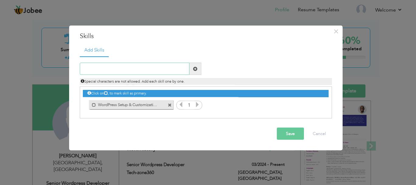
click at [164, 73] on input "text" at bounding box center [135, 69] width 110 height 12
paste input "Theme Development & Editing"
type input "Theme Customization"
click at [194, 66] on span at bounding box center [195, 69] width 12 height 12
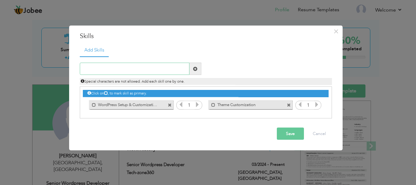
click at [149, 69] on input "text" at bounding box center [135, 69] width 110 height 12
paste input "Plugin Development & Customization"
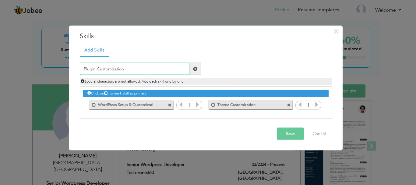
type input "Plugin Customization"
click at [195, 68] on span at bounding box center [195, 68] width 4 height 4
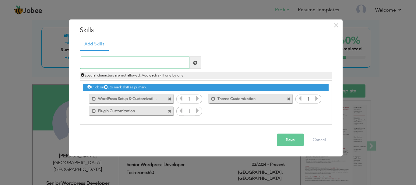
click at [128, 62] on input "text" at bounding box center [135, 63] width 110 height 12
paste input "WooCommerce (Products & Payments)"
type input "WooCommerce (Products & Payments)"
click at [195, 64] on span at bounding box center [195, 62] width 4 height 4
click at [137, 67] on input "text" at bounding box center [135, 63] width 110 height 12
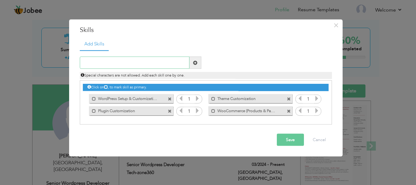
paste input "SEO & Speed Optimization"
type input "SEO & Speed Optimization"
click at [198, 62] on span at bounding box center [195, 63] width 12 height 12
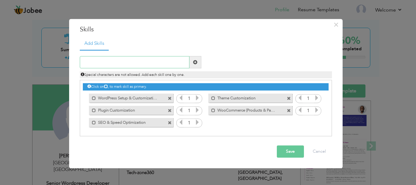
click at [150, 65] on input "text" at bounding box center [135, 62] width 110 height 12
paste input "Security & Backup Management"
type input "Security & Backup Management"
click at [195, 62] on span at bounding box center [195, 62] width 4 height 4
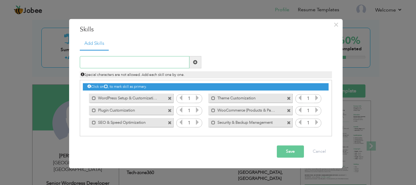
click at [157, 64] on input "text" at bounding box center [135, 62] width 110 height 12
paste input "cPanel & Hosting Management"
type input "cPanel & Hosting Management"
click at [203, 64] on div "cPanel & Hosting Management" at bounding box center [140, 62] width 131 height 12
click at [200, 64] on span at bounding box center [195, 62] width 12 height 12
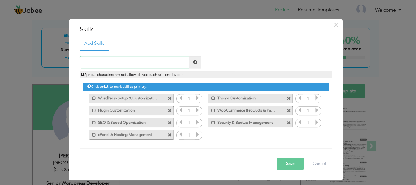
click at [121, 64] on input "text" at bounding box center [135, 62] width 110 height 12
paste input "Shopify (Theme customization, Apps integration, St"
type input "Shopify (Theme customization, Apps integration, St"
click at [192, 63] on span at bounding box center [195, 62] width 12 height 12
click at [156, 61] on input "text" at bounding box center [135, 62] width 110 height 12
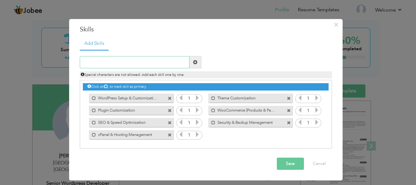
paste input "Shopify (Theme customization, Apps integration, St"
type input "Shopify (Theme customization, Apps integration, St"
click at [197, 63] on span at bounding box center [195, 62] width 4 height 4
click at [156, 63] on input "text" at bounding box center [135, 62] width 110 height 12
paste input "Shopify (Theme customization, Apps integration, St"
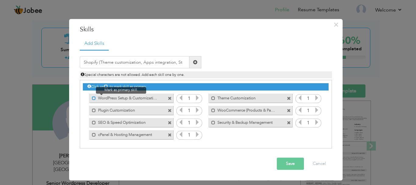
click at [93, 97] on span at bounding box center [94, 98] width 4 height 4
click at [93, 97] on span at bounding box center [93, 96] width 7 height 6
click at [93, 97] on span at bounding box center [94, 98] width 4 height 4
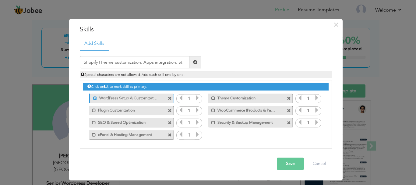
drag, startPoint x: 101, startPoint y: 110, endPoint x: 103, endPoint y: 105, distance: 5.6
click at [103, 105] on div "Mark as primary skill. Plugin Customization" at bounding box center [129, 110] width 93 height 12
drag, startPoint x: 103, startPoint y: 112, endPoint x: 107, endPoint y: 102, distance: 10.4
click at [107, 103] on div "Click on , to mark skill as primary. Unmark as primary skill. s 1 dasd 1 dasda …" at bounding box center [205, 110] width 245 height 60
click at [211, 111] on span at bounding box center [211, 109] width 7 height 6
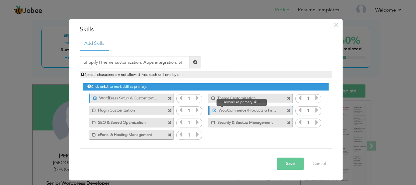
click at [212, 112] on div "Unmark as primary skill." at bounding box center [212, 109] width 7 height 6
click at [213, 109] on span at bounding box center [214, 110] width 4 height 4
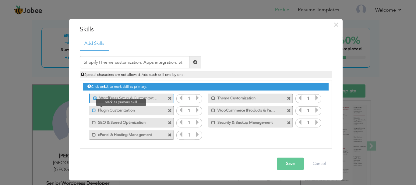
click at [94, 108] on span at bounding box center [94, 110] width 4 height 4
click at [94, 108] on span at bounding box center [95, 110] width 4 height 4
click at [132, 63] on input "Shopify (Theme customization, Apps integration, St" at bounding box center [135, 62] width 110 height 12
paste input ": Store setup"
click at [97, 64] on input "Shopify: Store setup" at bounding box center [135, 62] width 110 height 12
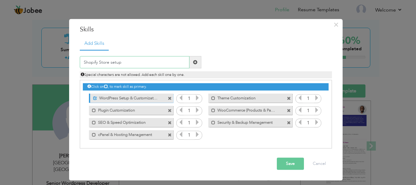
click at [156, 65] on input "Shopify Store setup" at bounding box center [135, 62] width 110 height 12
type input "Shopify Store setup"
click at [198, 62] on span at bounding box center [195, 62] width 12 height 12
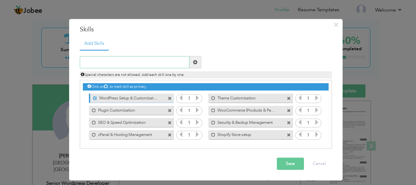
click at [125, 63] on input "text" at bounding box center [135, 62] width 110 height 12
paste input "Shopify Store setup"
click at [125, 60] on input "Shopify" at bounding box center [135, 62] width 110 height 12
paste input "theme customization"
type input "Shopify theme customization"
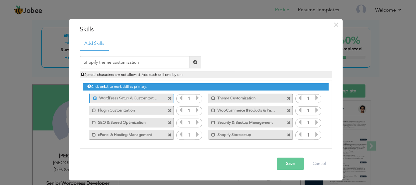
click at [203, 64] on div "Shopify theme customization" at bounding box center [140, 62] width 131 height 12
click at [196, 61] on span at bounding box center [195, 62] width 4 height 4
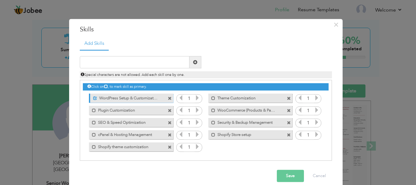
click at [137, 147] on label "Shopify theme customization" at bounding box center [126, 146] width 61 height 8
drag, startPoint x: 167, startPoint y: 146, endPoint x: 153, endPoint y: 135, distance: 17.8
click at [168, 146] on span at bounding box center [170, 147] width 4 height 4
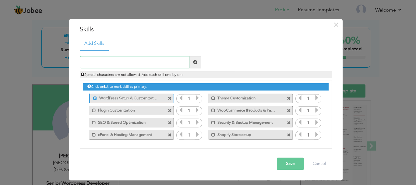
click at [126, 61] on input "text" at bounding box center [135, 62] width 110 height 12
paste input "theme customization"
click at [85, 62] on input "theme customization" at bounding box center [135, 62] width 110 height 12
paste input "Shopify"
type input "Shopify Theme customization"
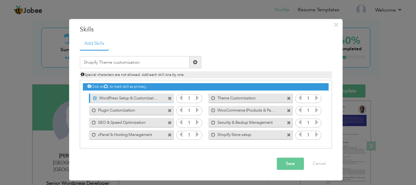
click at [196, 62] on span at bounding box center [195, 62] width 4 height 4
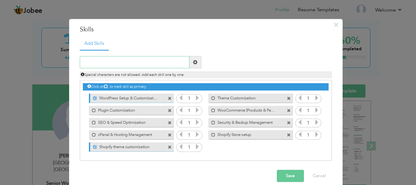
click at [111, 61] on input "text" at bounding box center [135, 62] width 110 height 12
paste input "apps integration"
paste input "Shopify"
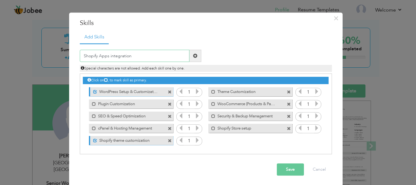
scroll to position [8, 0]
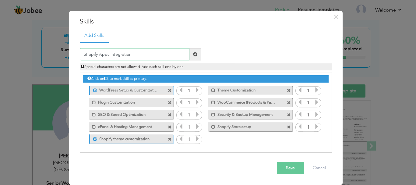
type input "Shopify Apps integration"
drag, startPoint x: 195, startPoint y: 57, endPoint x: 200, endPoint y: 68, distance: 12.3
click at [195, 56] on span at bounding box center [195, 54] width 12 height 12
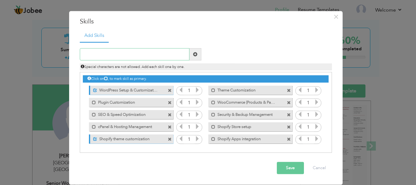
click at [107, 55] on input "text" at bounding box center [135, 54] width 110 height 12
paste input "dropshipping setup"
paste input "Shopify"
type input "Shopify Dropshipping Setup"
click at [291, 167] on button "Save" at bounding box center [290, 168] width 27 height 12
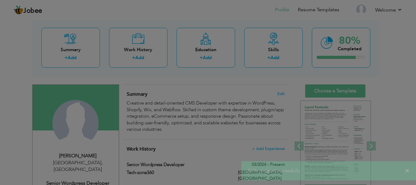
scroll to position [0, 0]
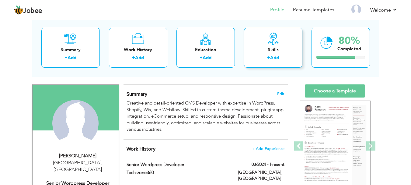
click at [263, 56] on div "+ Add" at bounding box center [273, 58] width 49 height 8
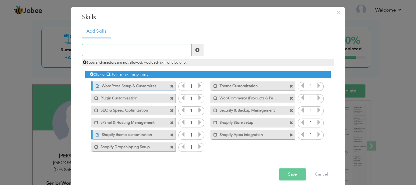
scroll to position [19, 0]
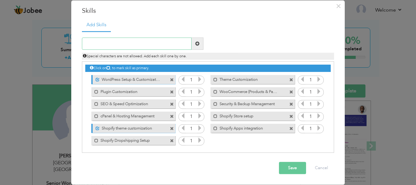
paste input "Wix: Custom design"
click at [90, 44] on input "Wix: Custom design" at bounding box center [137, 44] width 110 height 12
type input "Wix Site Setup"
click at [196, 42] on span at bounding box center [197, 43] width 4 height 4
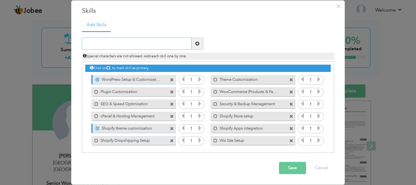
click at [119, 43] on input "text" at bounding box center [137, 44] width 110 height 12
paste input "Webflow: Responsive design"
click at [155, 48] on input "Webflow: Responsive design" at bounding box center [137, 44] width 110 height 12
paste input "Data sanitization, validation & escaping"
type input "Data sanitization, validation & escaping"
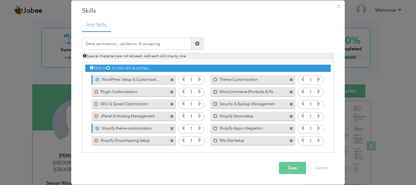
click at [195, 45] on span at bounding box center [197, 43] width 4 height 4
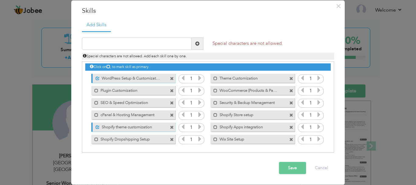
scroll to position [2, 0]
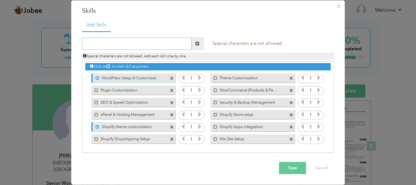
click at [167, 43] on input "text" at bounding box center [137, 44] width 110 height 12
click at [152, 44] on input "text" at bounding box center [137, 44] width 110 height 12
paste input "SSL setup & HTTPS migration"
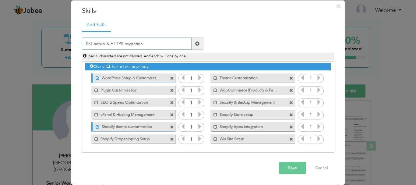
type input "SSL setup & HTTPS migration"
click at [195, 44] on span at bounding box center [197, 43] width 4 height 4
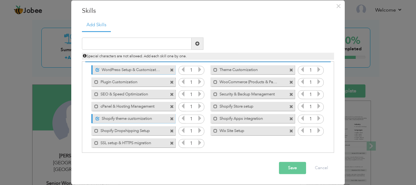
scroll to position [14, 0]
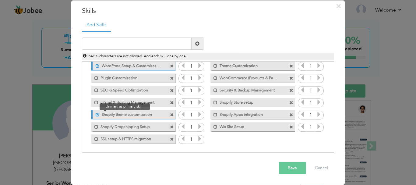
click at [96, 114] on span at bounding box center [98, 115] width 4 height 4
click at [95, 114] on span at bounding box center [96, 115] width 4 height 4
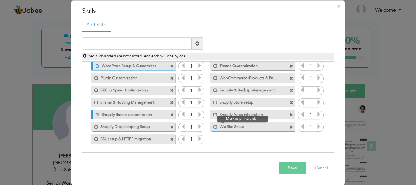
click at [213, 126] on span at bounding box center [215, 127] width 4 height 4
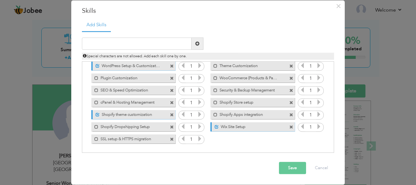
drag, startPoint x: 110, startPoint y: 138, endPoint x: 112, endPoint y: 126, distance: 12.5
click at [112, 126] on div "Click on , to mark skill as primary. Unmark as primary skill. 1 Mark as primary…" at bounding box center [207, 96] width 245 height 97
drag, startPoint x: 143, startPoint y: 140, endPoint x: 144, endPoint y: 133, distance: 6.8
click at [144, 133] on div "Mark as primary skill. SSL setup & HTTPS migration" at bounding box center [131, 139] width 93 height 12
drag, startPoint x: 98, startPoint y: 142, endPoint x: 100, endPoint y: 135, distance: 6.4
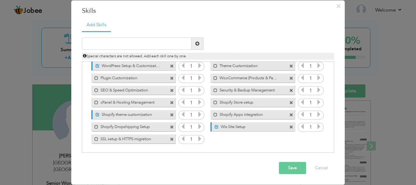
click at [100, 135] on label "SSL setup & HTTPS migration" at bounding box center [128, 138] width 61 height 8
click at [96, 138] on span at bounding box center [98, 139] width 4 height 4
drag, startPoint x: 100, startPoint y: 138, endPoint x: 124, endPoint y: 141, distance: 24.8
click at [122, 141] on label "SSL setup & HTTPS migration" at bounding box center [128, 138] width 61 height 8
drag, startPoint x: 133, startPoint y: 139, endPoint x: 112, endPoint y: 139, distance: 20.7
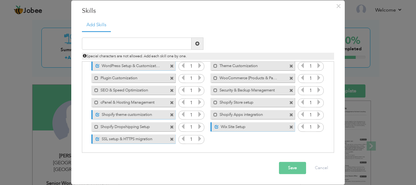
click at [115, 140] on label "SSL setup & HTTPS migration" at bounding box center [130, 138] width 61 height 8
click at [129, 44] on input "text" at bounding box center [137, 44] width 110 height 12
drag, startPoint x: 135, startPoint y: 143, endPoint x: 134, endPoint y: 137, distance: 6.1
click at [134, 137] on div "Mark as primary skill. SSL setup & HTTPS migration" at bounding box center [131, 139] width 93 height 12
drag, startPoint x: 134, startPoint y: 136, endPoint x: 121, endPoint y: 139, distance: 13.0
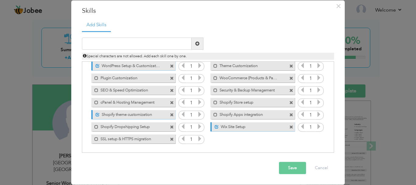
click at [121, 139] on label "SSL setup & HTTPS migration" at bounding box center [128, 138] width 61 height 8
drag, startPoint x: 119, startPoint y: 138, endPoint x: 114, endPoint y: 131, distance: 8.4
click at [117, 129] on div "Click on , to mark skill as primary. Unmark as primary skill. 1 Mark as primary…" at bounding box center [207, 96] width 245 height 97
click at [108, 137] on label "SSL setup & HTTPS migration" at bounding box center [130, 138] width 61 height 8
click at [128, 44] on input "text" at bounding box center [137, 44] width 110 height 12
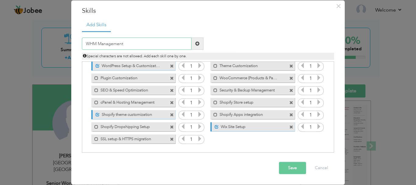
type input "WHM Management"
click at [197, 44] on span at bounding box center [197, 43] width 4 height 4
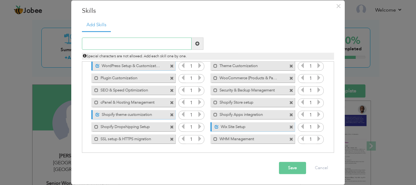
click at [145, 45] on input "text" at bounding box center [137, 44] width 110 height 12
click at [169, 39] on input "Webflow Creation and Customization" at bounding box center [137, 44] width 110 height 12
type input "Webflow Creation and Customization"
click at [198, 46] on span at bounding box center [197, 44] width 12 height 12
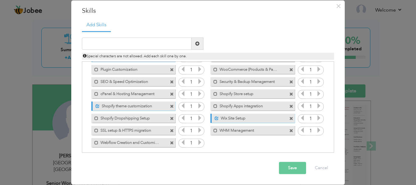
scroll to position [26, 0]
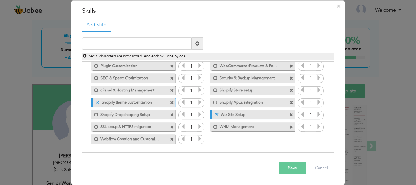
click at [286, 165] on button "Save" at bounding box center [292, 168] width 27 height 12
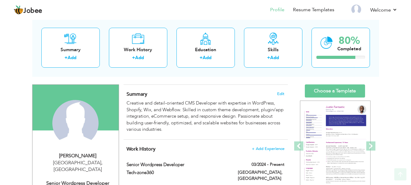
scroll to position [0, 0]
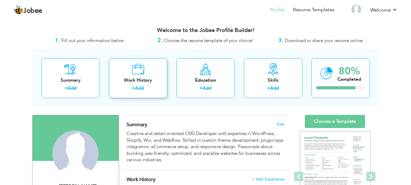
click at [149, 86] on div "+ Add" at bounding box center [138, 89] width 49 height 8
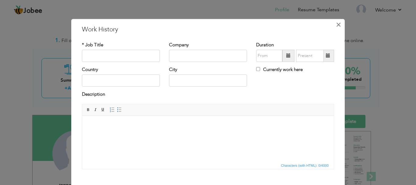
click at [338, 27] on span "×" at bounding box center [338, 24] width 5 height 11
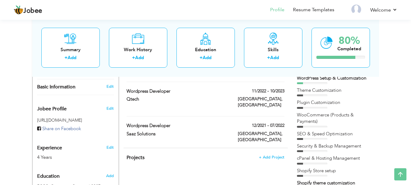
scroll to position [183, 0]
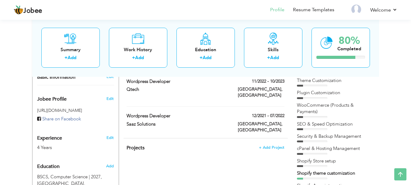
click at [302, 126] on div "SEO & Speed Optimization" at bounding box center [335, 124] width 76 height 6
drag, startPoint x: 302, startPoint y: 126, endPoint x: 301, endPoint y: 130, distance: 4.4
click at [302, 126] on div "SEO & Speed Optimization" at bounding box center [335, 124] width 76 height 6
click at [301, 130] on div "WordPress Setup & Customization Theme Customization Plugin Customization" at bounding box center [335, 159] width 76 height 188
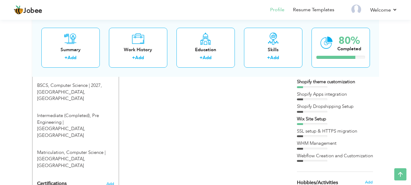
click at [305, 131] on div "SSL setup & HTTPS migration" at bounding box center [335, 131] width 76 height 6
click at [303, 139] on div "WordPress Setup & Customization Theme Customization Plugin Customization" at bounding box center [335, 68] width 76 height 188
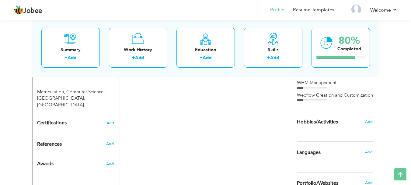
scroll to position [335, 0]
click at [333, 94] on div "Webflow Creation and Customization" at bounding box center [335, 95] width 76 height 6
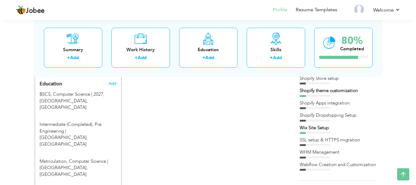
scroll to position [274, 0]
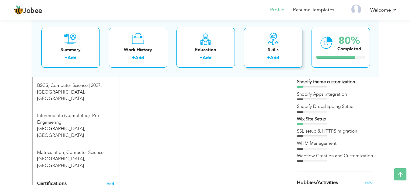
click at [259, 51] on div "Skills" at bounding box center [273, 49] width 49 height 6
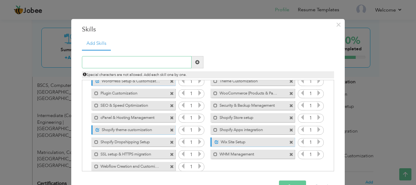
scroll to position [26, 0]
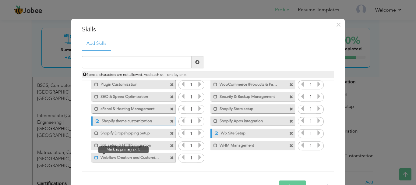
click at [94, 157] on span at bounding box center [96, 158] width 4 height 4
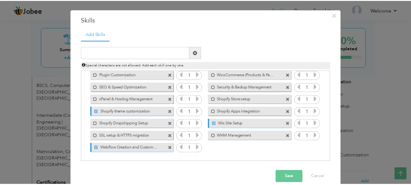
scroll to position [19, 0]
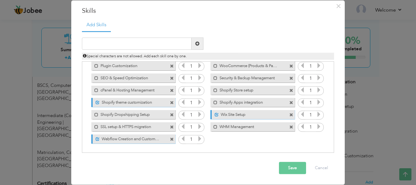
click at [289, 166] on button "Save" at bounding box center [292, 168] width 27 height 12
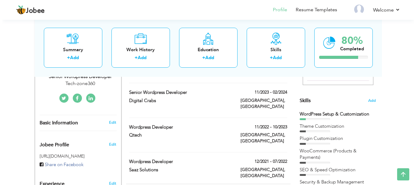
scroll to position [152, 0]
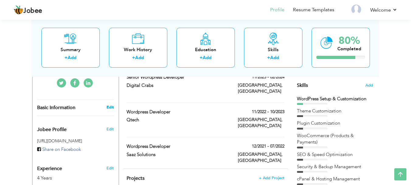
click at [109, 104] on link "Edit" at bounding box center [110, 106] width 7 height 5
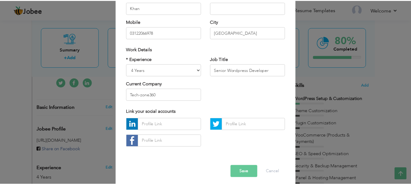
scroll to position [89, 0]
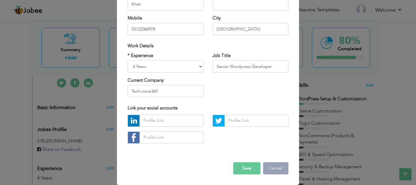
click at [275, 168] on button "Cancel" at bounding box center [275, 168] width 25 height 12
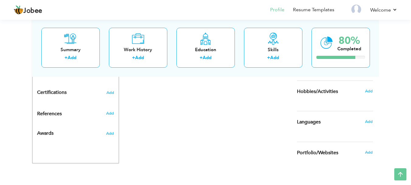
scroll to position [365, 0]
click at [367, 120] on span "Add" at bounding box center [369, 120] width 8 height 5
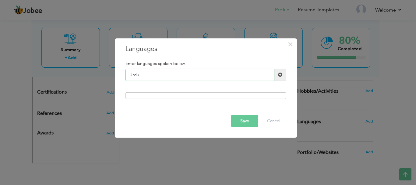
type input "Urdu"
click at [282, 76] on span at bounding box center [280, 75] width 12 height 12
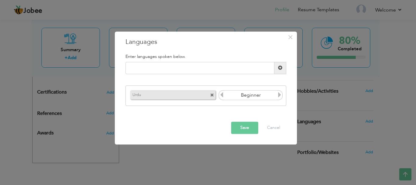
click at [280, 94] on icon at bounding box center [279, 94] width 5 height 5
click at [220, 70] on input "text" at bounding box center [199, 68] width 149 height 12
type input "English"
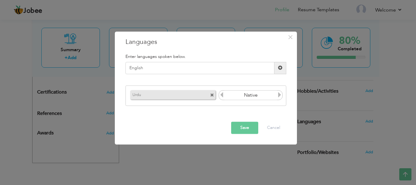
click at [284, 61] on div "Enter languages spoken below." at bounding box center [206, 56] width 170 height 11
click at [282, 65] on span at bounding box center [280, 68] width 12 height 12
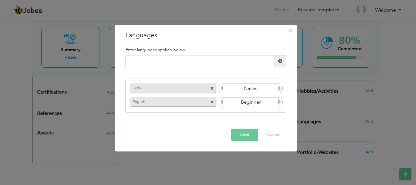
click at [279, 100] on icon at bounding box center [279, 101] width 5 height 5
click at [223, 104] on icon at bounding box center [221, 101] width 5 height 5
click at [253, 134] on button "Save" at bounding box center [244, 134] width 27 height 12
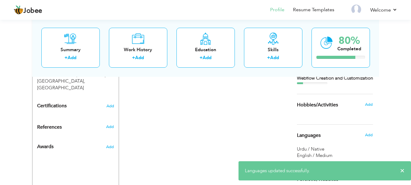
scroll to position [321, 0]
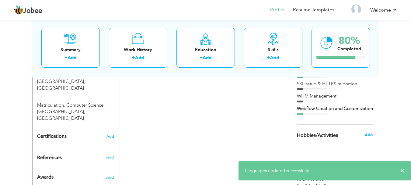
click at [368, 135] on span "Add" at bounding box center [369, 134] width 8 height 5
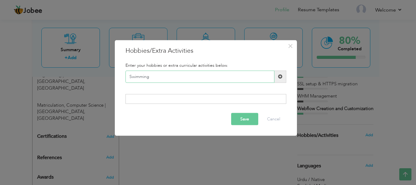
type input "Swimming"
click at [248, 119] on button "Save" at bounding box center [244, 119] width 27 height 12
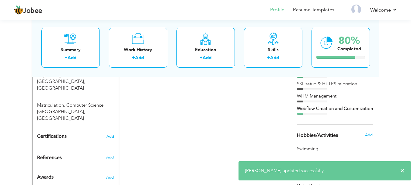
scroll to position [352, 0]
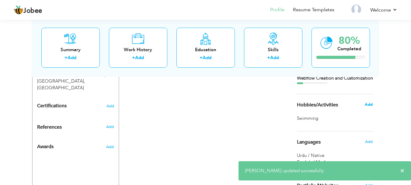
click at [370, 102] on span "Add" at bounding box center [369, 104] width 8 height 5
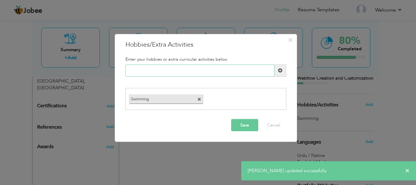
click at [157, 69] on input "text" at bounding box center [199, 70] width 149 height 12
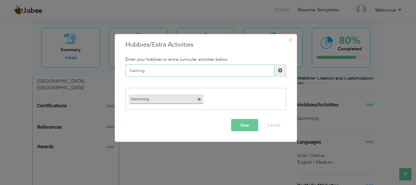
click at [244, 71] on input "Gaming" at bounding box center [199, 70] width 149 height 12
click at [136, 71] on input "Gaming" at bounding box center [199, 70] width 149 height 12
type input "Gaming"
click at [277, 70] on span at bounding box center [280, 70] width 12 height 12
click at [183, 69] on input "text" at bounding box center [199, 70] width 149 height 12
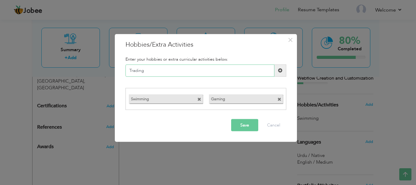
type input "Trading"
click at [244, 132] on div "Save Cancel" at bounding box center [206, 124] width 170 height 21
click at [242, 124] on button "Save" at bounding box center [244, 125] width 27 height 12
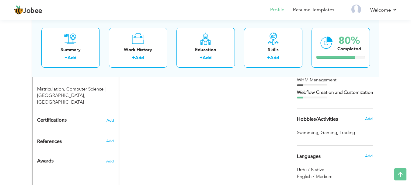
scroll to position [328, 0]
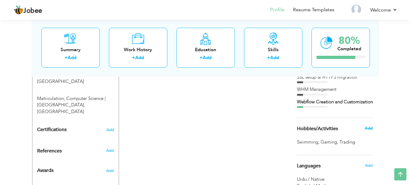
click at [370, 129] on span "Add" at bounding box center [369, 127] width 8 height 5
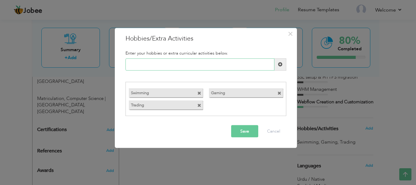
click at [193, 66] on input "text" at bounding box center [199, 64] width 149 height 12
click at [176, 61] on input "text" at bounding box center [199, 64] width 149 height 12
click at [178, 63] on input "text" at bounding box center [199, 64] width 149 height 12
click at [179, 64] on input "text" at bounding box center [199, 64] width 149 height 12
type input "V"
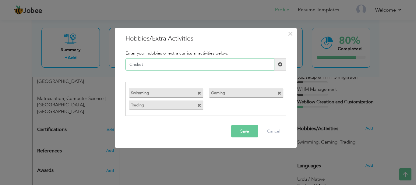
type input "Cricket"
click at [239, 132] on button "Save" at bounding box center [244, 131] width 27 height 12
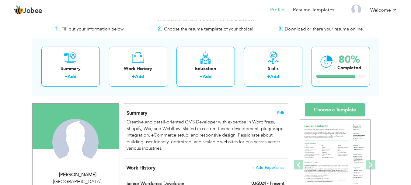
scroll to position [0, 0]
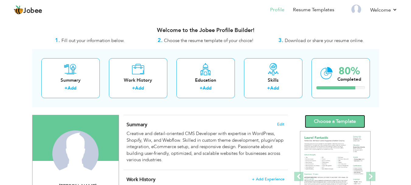
click at [341, 117] on link "Choose a Template" at bounding box center [335, 121] width 60 height 13
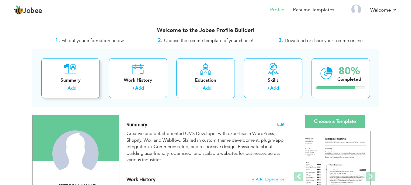
click at [74, 85] on link "Add" at bounding box center [72, 88] width 9 height 6
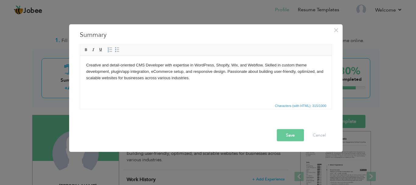
click at [156, 87] on html "Creative and detail-oriented CMS Developer with expertise in WordPress, Shopify…" at bounding box center [205, 71] width 251 height 31
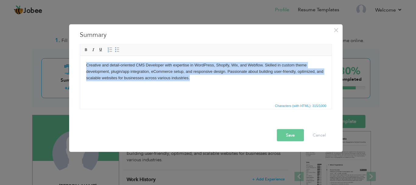
copy body "Creative and detail-oriented CMS Developer with expertise in WordPress, Shopify…"
click at [155, 87] on html "Creative and detail-oriented CMS Developer with expertise in WordPress, Shopify…" at bounding box center [205, 71] width 251 height 31
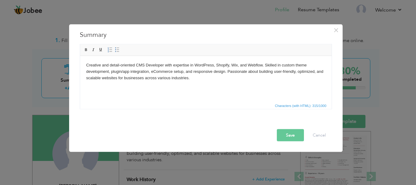
click at [294, 65] on body "Creative and detail-oriented CMS Developer with expertise in WordPress, Shopify…" at bounding box center [205, 71] width 239 height 19
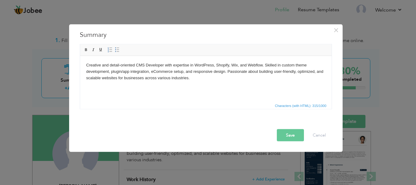
click at [291, 137] on button "Save" at bounding box center [290, 135] width 27 height 12
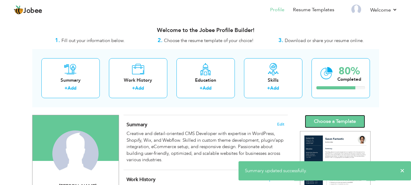
click at [317, 121] on link "Choose a Template" at bounding box center [335, 121] width 60 height 13
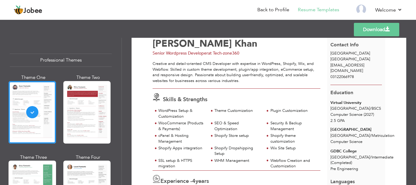
scroll to position [61, 0]
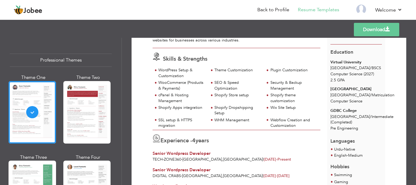
click at [72, 110] on div at bounding box center [86, 112] width 47 height 62
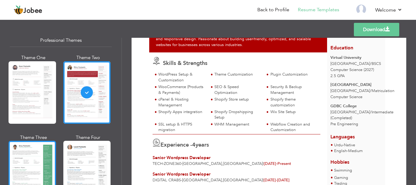
scroll to position [30, 0]
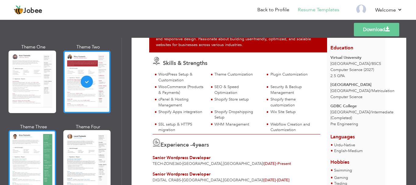
click at [32, 155] on div at bounding box center [32, 161] width 47 height 62
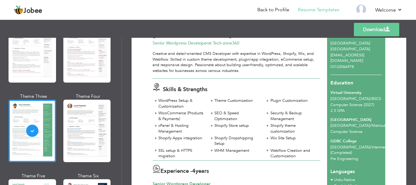
scroll to position [61, 0]
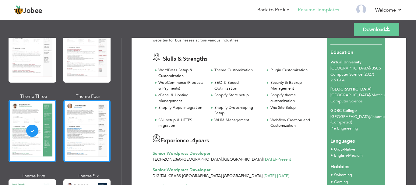
click at [67, 128] on div at bounding box center [86, 131] width 47 height 62
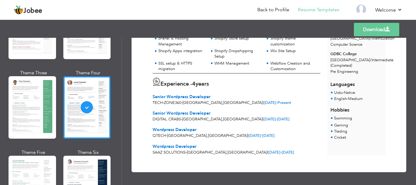
scroll to position [122, 0]
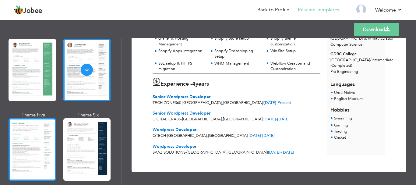
click at [37, 142] on div at bounding box center [32, 149] width 47 height 62
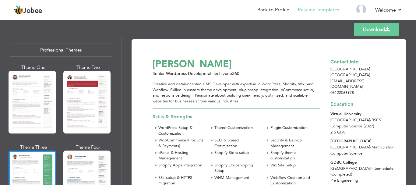
scroll to position [0, 0]
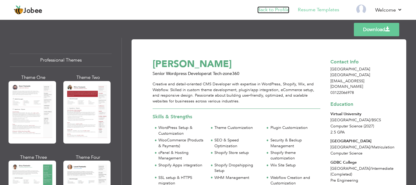
click at [271, 7] on link "Back to Profile" at bounding box center [273, 9] width 32 height 7
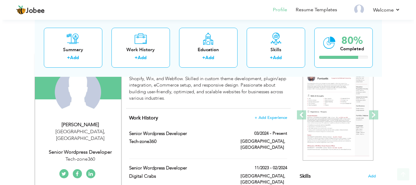
scroll to position [91, 0]
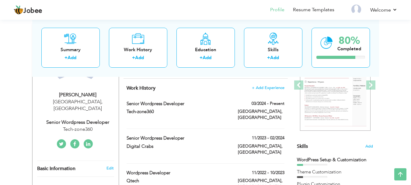
click at [79, 96] on div "[PERSON_NAME]" at bounding box center [78, 94] width 82 height 7
type input "[PERSON_NAME]"
type input "Khan"
type input "03122066978"
select select "number:166"
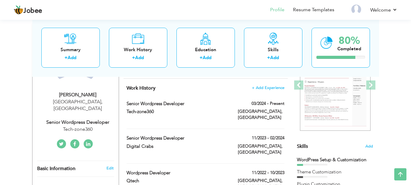
type input "[GEOGRAPHIC_DATA]"
select select "number:6"
type input "Tech-zone360"
type input "Senior Wordpress Developer"
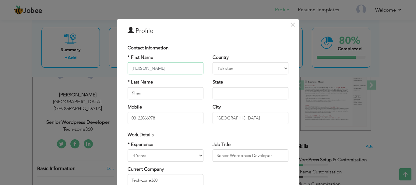
click at [170, 69] on input "[PERSON_NAME]" at bounding box center [166, 68] width 76 height 12
type input "[DEMOGRAPHIC_DATA]"
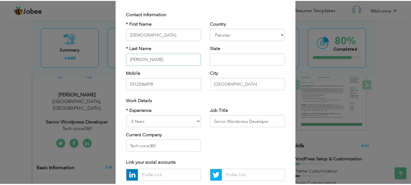
scroll to position [89, 0]
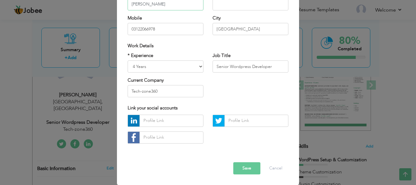
type input "[PERSON_NAME]"
click at [243, 168] on button "Save" at bounding box center [246, 168] width 27 height 12
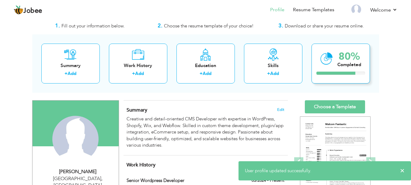
scroll to position [0, 0]
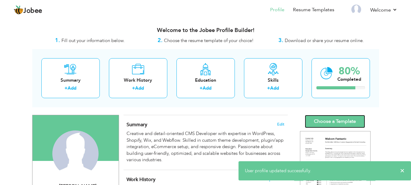
click at [344, 119] on link "Choose a Template" at bounding box center [335, 121] width 60 height 13
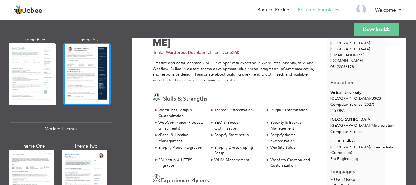
scroll to position [244, 0]
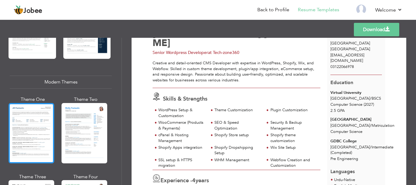
click at [44, 109] on div at bounding box center [32, 133] width 46 height 60
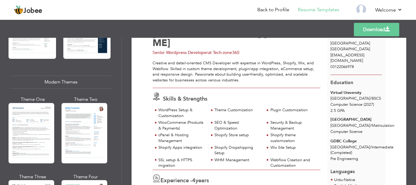
click at [44, 109] on div "Professional Themes Theme One Theme Two Theme Three Theme Four" at bounding box center [208, 111] width 416 height 147
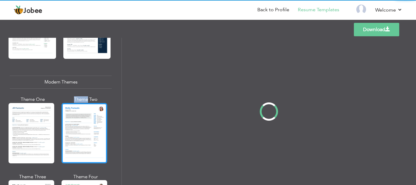
scroll to position [0, 0]
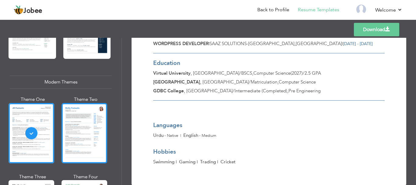
click at [91, 130] on div at bounding box center [84, 133] width 46 height 60
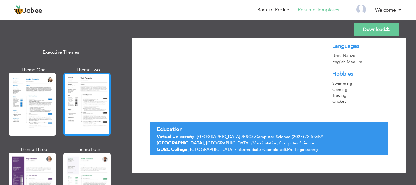
scroll to position [457, 0]
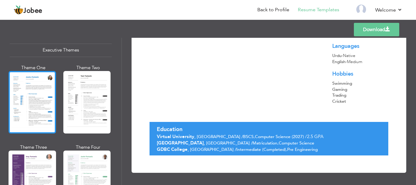
click at [26, 106] on div at bounding box center [32, 102] width 47 height 62
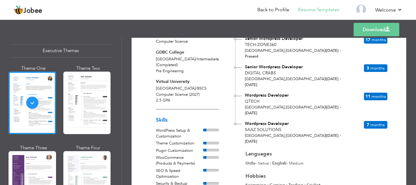
scroll to position [91, 0]
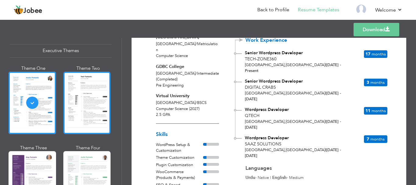
click at [91, 114] on div at bounding box center [86, 103] width 47 height 62
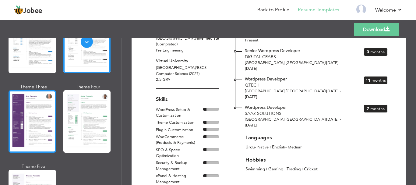
scroll to position [517, 0]
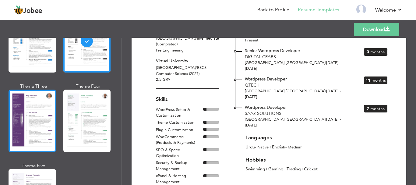
click at [41, 128] on div at bounding box center [32, 120] width 47 height 62
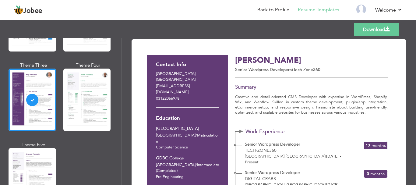
scroll to position [548, 0]
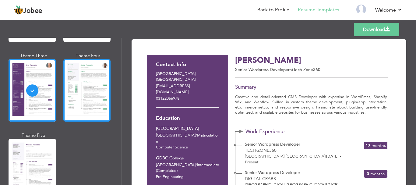
click at [86, 103] on div at bounding box center [86, 90] width 47 height 62
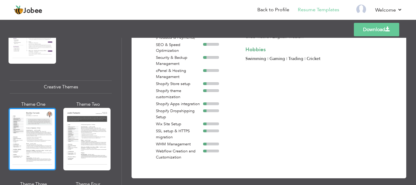
scroll to position [700, 0]
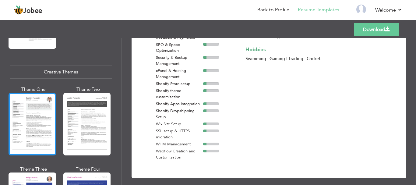
click at [38, 121] on div at bounding box center [32, 124] width 47 height 62
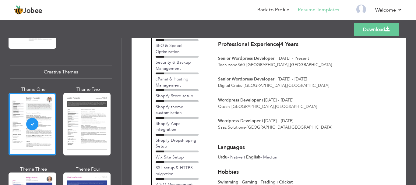
scroll to position [0, 0]
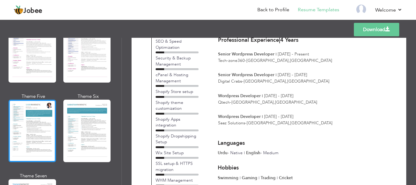
click at [35, 121] on div at bounding box center [32, 131] width 47 height 62
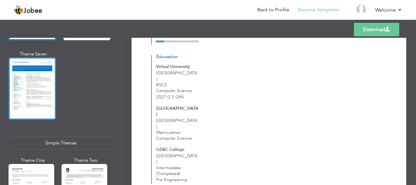
click at [19, 88] on div at bounding box center [32, 88] width 47 height 62
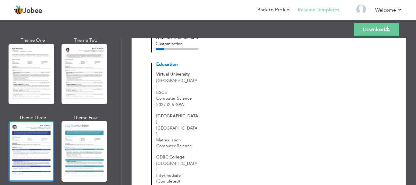
click at [29, 126] on div at bounding box center [32, 151] width 46 height 60
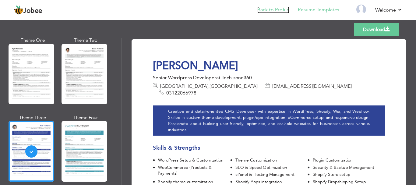
click at [279, 10] on link "Back to Profile" at bounding box center [273, 9] width 32 height 7
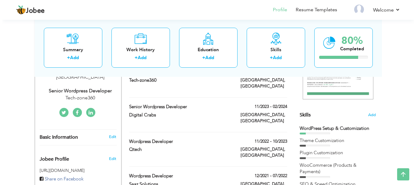
scroll to position [152, 0]
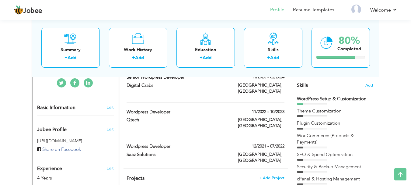
click at [300, 97] on div "WordPress Setup & Customization" at bounding box center [335, 99] width 76 height 6
click at [326, 103] on div at bounding box center [312, 104] width 30 height 2
drag, startPoint x: 301, startPoint y: 104, endPoint x: 321, endPoint y: 104, distance: 19.8
click at [318, 104] on div at bounding box center [312, 104] width 30 height 2
click at [320, 104] on div at bounding box center [312, 104] width 30 height 2
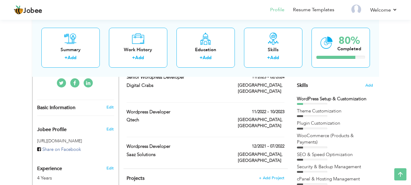
click at [321, 104] on div at bounding box center [312, 104] width 30 height 2
click at [322, 98] on div "WordPress Setup & Customization" at bounding box center [335, 99] width 76 height 6
click at [312, 115] on div at bounding box center [312, 116] width 30 height 2
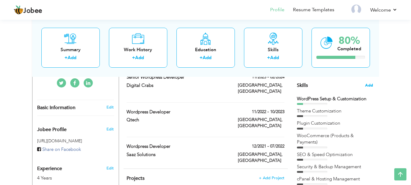
click at [371, 87] on span "Add" at bounding box center [369, 85] width 8 height 6
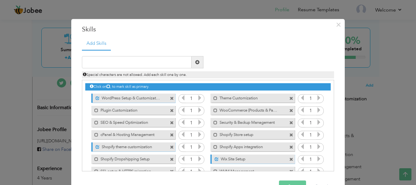
click at [130, 97] on label "WordPress Setup & Customization" at bounding box center [130, 97] width 61 height 8
click at [130, 97] on label "WordPress Setup & Customization" at bounding box center [128, 97] width 61 height 8
click at [197, 96] on icon at bounding box center [199, 97] width 5 height 5
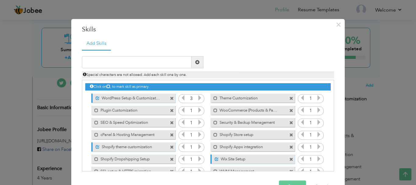
click at [197, 96] on icon at bounding box center [199, 97] width 5 height 5
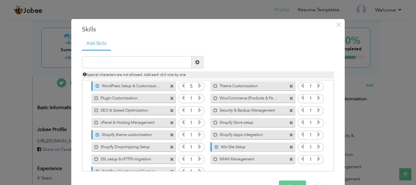
scroll to position [0, 0]
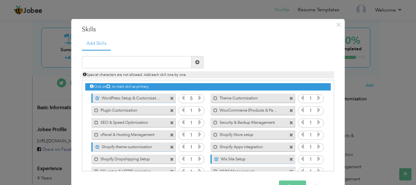
click at [197, 108] on icon at bounding box center [199, 109] width 5 height 5
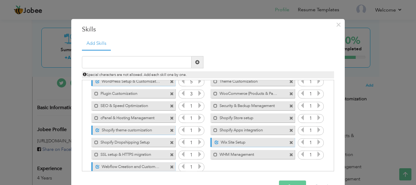
scroll to position [26, 0]
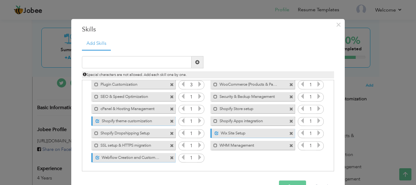
click at [198, 97] on icon at bounding box center [199, 96] width 5 height 5
click at [197, 107] on icon at bounding box center [199, 108] width 5 height 5
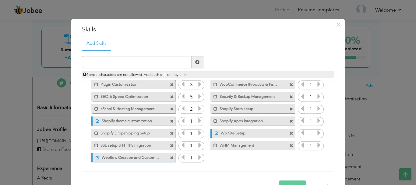
click at [197, 107] on icon at bounding box center [199, 108] width 5 height 5
click at [197, 119] on icon at bounding box center [199, 120] width 5 height 5
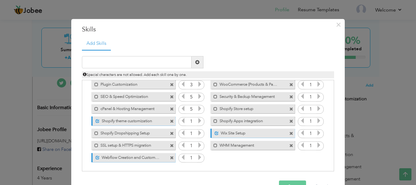
click at [197, 119] on icon at bounding box center [199, 120] width 5 height 5
click at [197, 132] on icon at bounding box center [199, 132] width 5 height 5
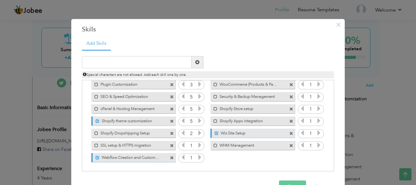
click at [197, 132] on icon at bounding box center [199, 132] width 5 height 5
click at [197, 148] on icon at bounding box center [199, 144] width 5 height 5
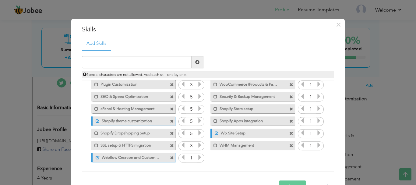
click at [197, 148] on icon at bounding box center [199, 144] width 5 height 5
click at [316, 145] on icon at bounding box center [318, 144] width 5 height 5
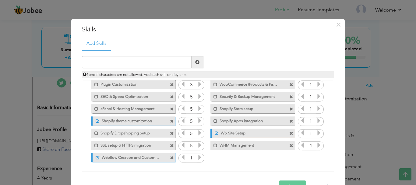
click at [316, 145] on icon at bounding box center [318, 144] width 5 height 5
click at [317, 121] on icon at bounding box center [318, 120] width 5 height 5
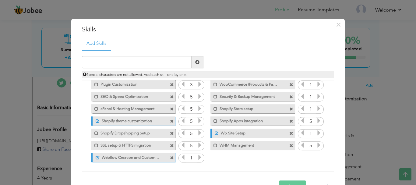
click at [261, 133] on label "Wix Site Setup" at bounding box center [249, 132] width 61 height 8
click at [261, 133] on label "Wix Site Setup" at bounding box center [247, 132] width 61 height 8
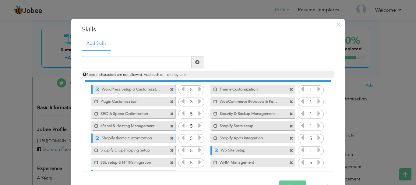
scroll to position [0, 0]
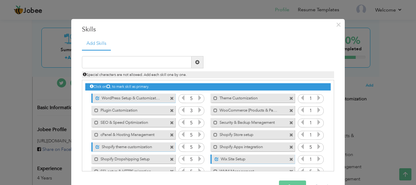
click at [316, 158] on icon at bounding box center [318, 158] width 5 height 5
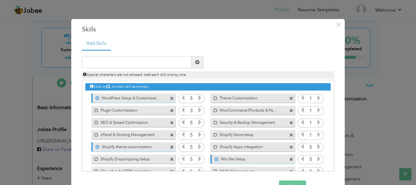
click at [316, 134] on icon at bounding box center [318, 134] width 5 height 5
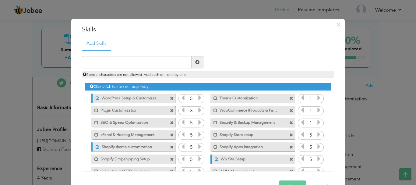
click at [316, 122] on icon at bounding box center [318, 122] width 5 height 5
click at [316, 111] on icon at bounding box center [318, 109] width 5 height 5
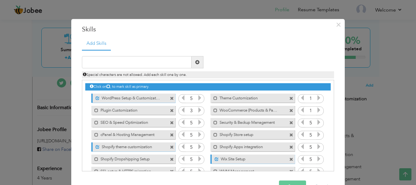
click at [316, 111] on icon at bounding box center [318, 109] width 5 height 5
click at [316, 99] on icon at bounding box center [318, 97] width 5 height 5
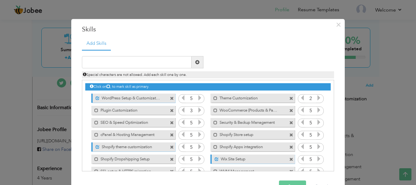
click at [316, 99] on icon at bounding box center [318, 97] width 5 height 5
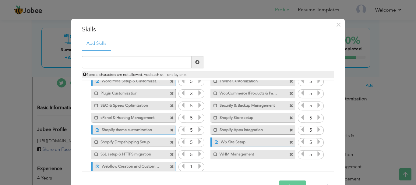
scroll to position [26, 0]
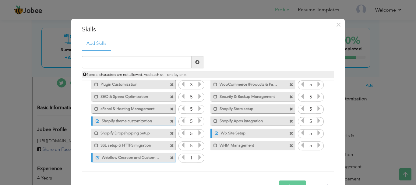
click at [197, 156] on icon at bounding box center [199, 157] width 5 height 5
click at [213, 146] on span at bounding box center [215, 145] width 4 height 4
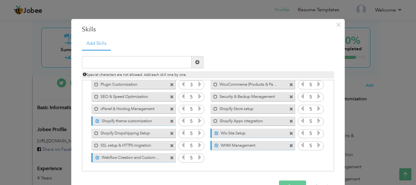
scroll to position [0, 0]
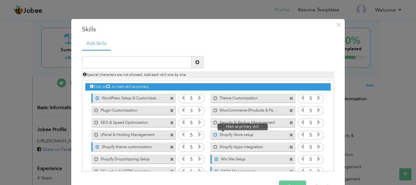
click at [213, 136] on span at bounding box center [215, 135] width 4 height 4
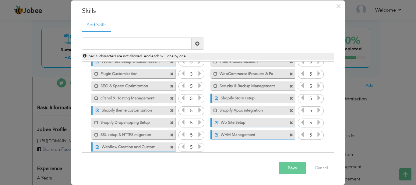
scroll to position [26, 0]
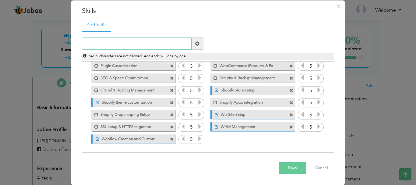
click at [124, 43] on input "text" at bounding box center [137, 44] width 110 height 12
type input "Framer Site Creation and Customization"
click at [199, 43] on span at bounding box center [197, 44] width 12 height 12
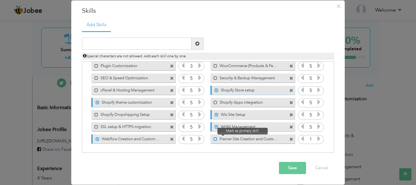
click at [213, 139] on span at bounding box center [215, 139] width 4 height 4
click at [317, 140] on icon at bounding box center [318, 138] width 5 height 5
click at [294, 169] on button "Save" at bounding box center [292, 168] width 27 height 12
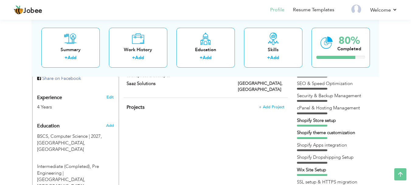
scroll to position [213, 0]
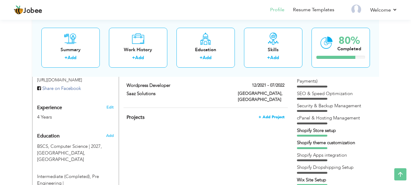
click at [272, 115] on span "+ Add Project" at bounding box center [272, 117] width 26 height 4
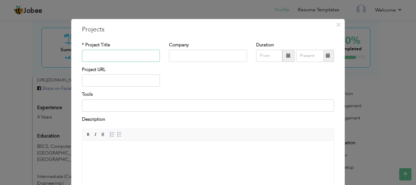
click at [124, 54] on input "text" at bounding box center [121, 56] width 78 height 12
click at [336, 26] on span "×" at bounding box center [338, 24] width 5 height 11
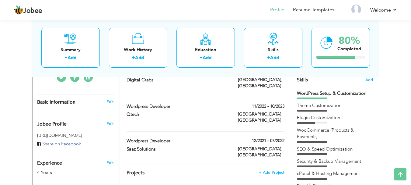
scroll to position [152, 0]
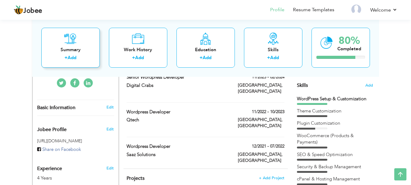
click at [91, 56] on div "+ Add" at bounding box center [70, 58] width 49 height 8
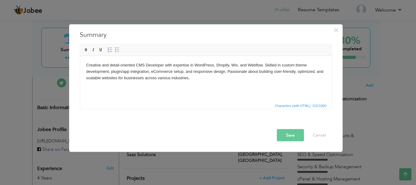
click at [120, 83] on html "Creative and detail-oriented CMS Developer with expertise in WordPress, Shopify…" at bounding box center [205, 71] width 251 height 31
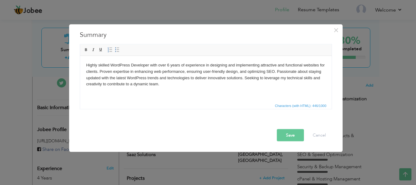
click at [167, 64] on body "Highly skilled WordPress Developer with over 6 years of experience in designing…" at bounding box center [205, 74] width 239 height 25
click at [287, 134] on button "Save" at bounding box center [290, 135] width 27 height 12
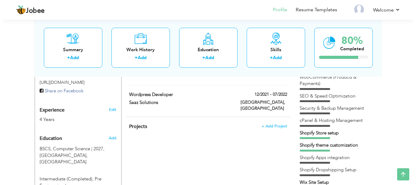
scroll to position [213, 0]
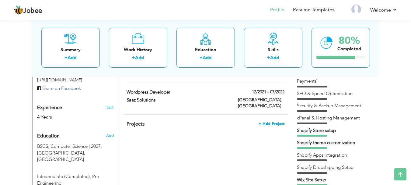
click at [268, 121] on span "+ Add Project" at bounding box center [272, 123] width 26 height 4
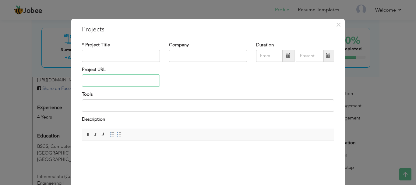
click at [118, 84] on input "text" at bounding box center [121, 81] width 78 height 12
paste input "[URL][DOMAIN_NAME]"
type input "[URL][DOMAIN_NAME]"
click at [124, 58] on input "text" at bounding box center [121, 56] width 78 height 12
type input "Memhis Auto Shop"
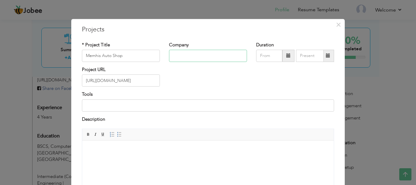
click at [213, 55] on input "text" at bounding box center [208, 56] width 78 height 12
click at [240, 71] on div "Project URL [URL][DOMAIN_NAME]" at bounding box center [207, 78] width 261 height 25
click at [147, 80] on input "[URL][DOMAIN_NAME]" at bounding box center [121, 81] width 78 height 12
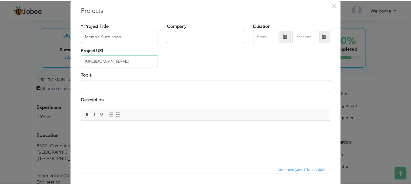
scroll to position [58, 0]
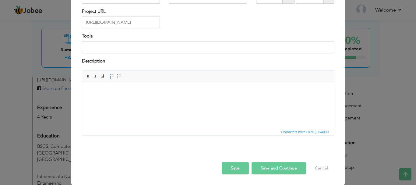
click at [233, 172] on button "Save" at bounding box center [235, 168] width 27 height 12
